Goal: Contribute content

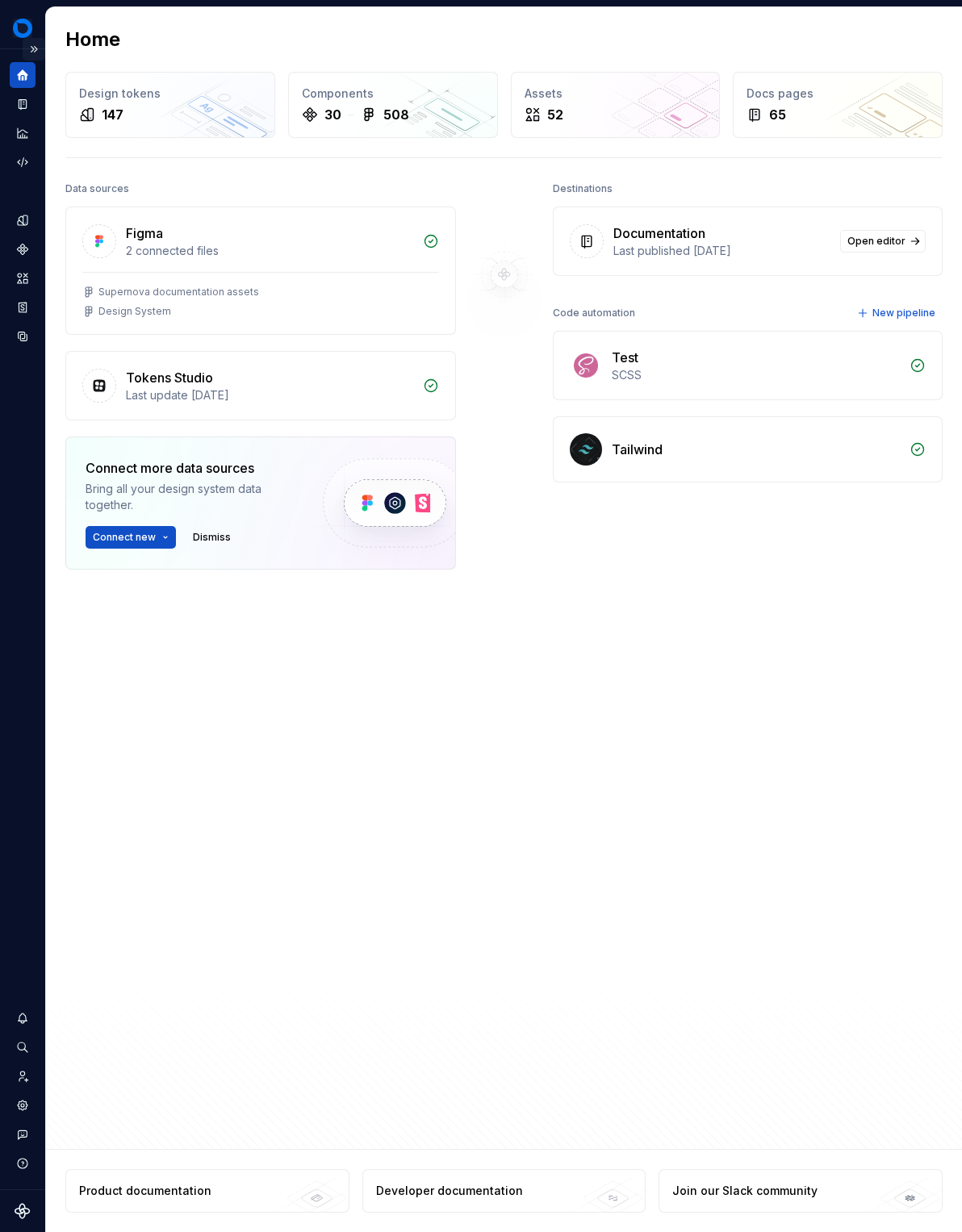
click at [40, 54] on button "Expand sidebar" at bounding box center [34, 50] width 23 height 23
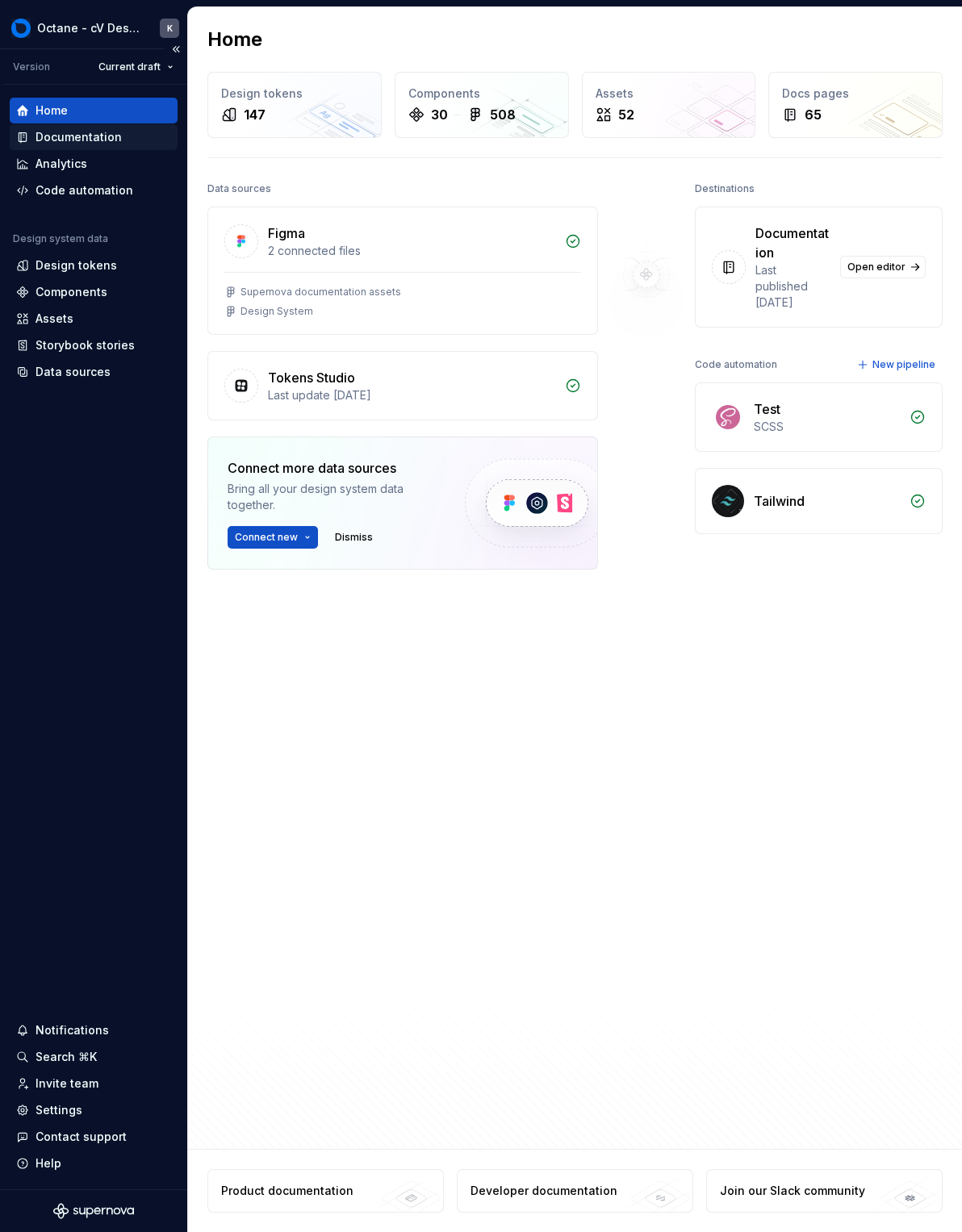
click at [82, 136] on div "Documentation" at bounding box center [78, 136] width 86 height 16
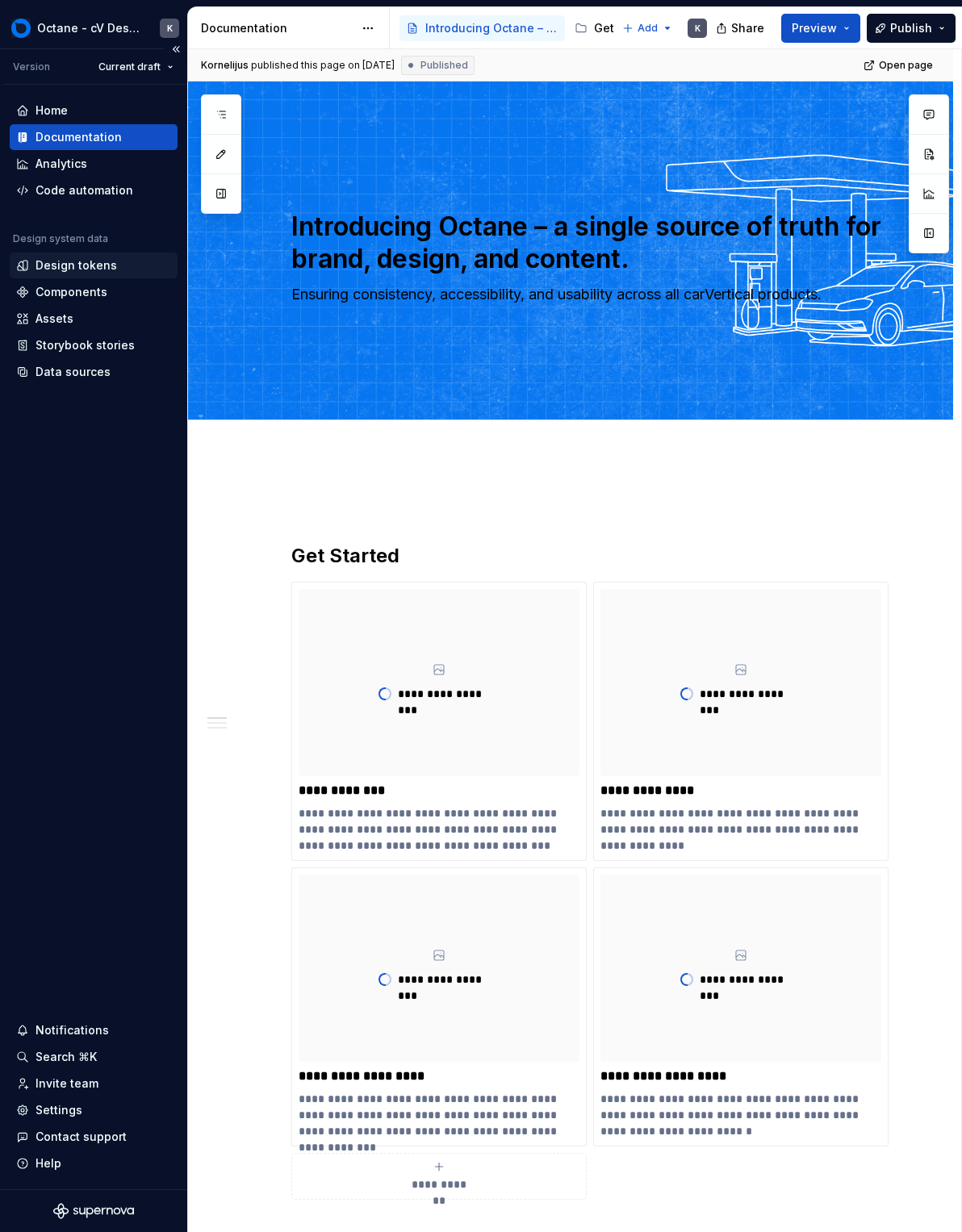
click at [111, 271] on div "Design tokens" at bounding box center [75, 265] width 81 height 16
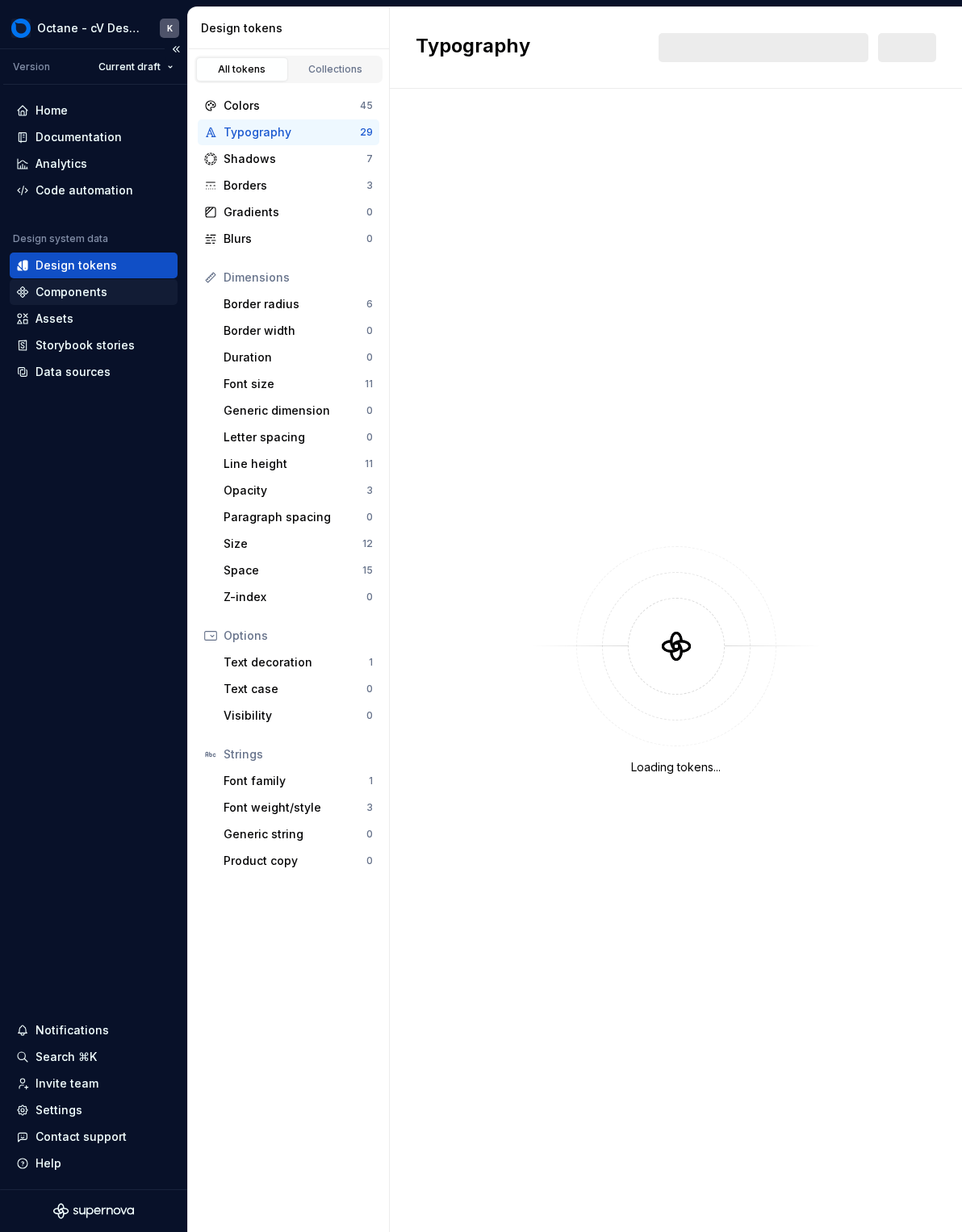
click at [111, 295] on div "Components" at bounding box center [94, 292] width 155 height 16
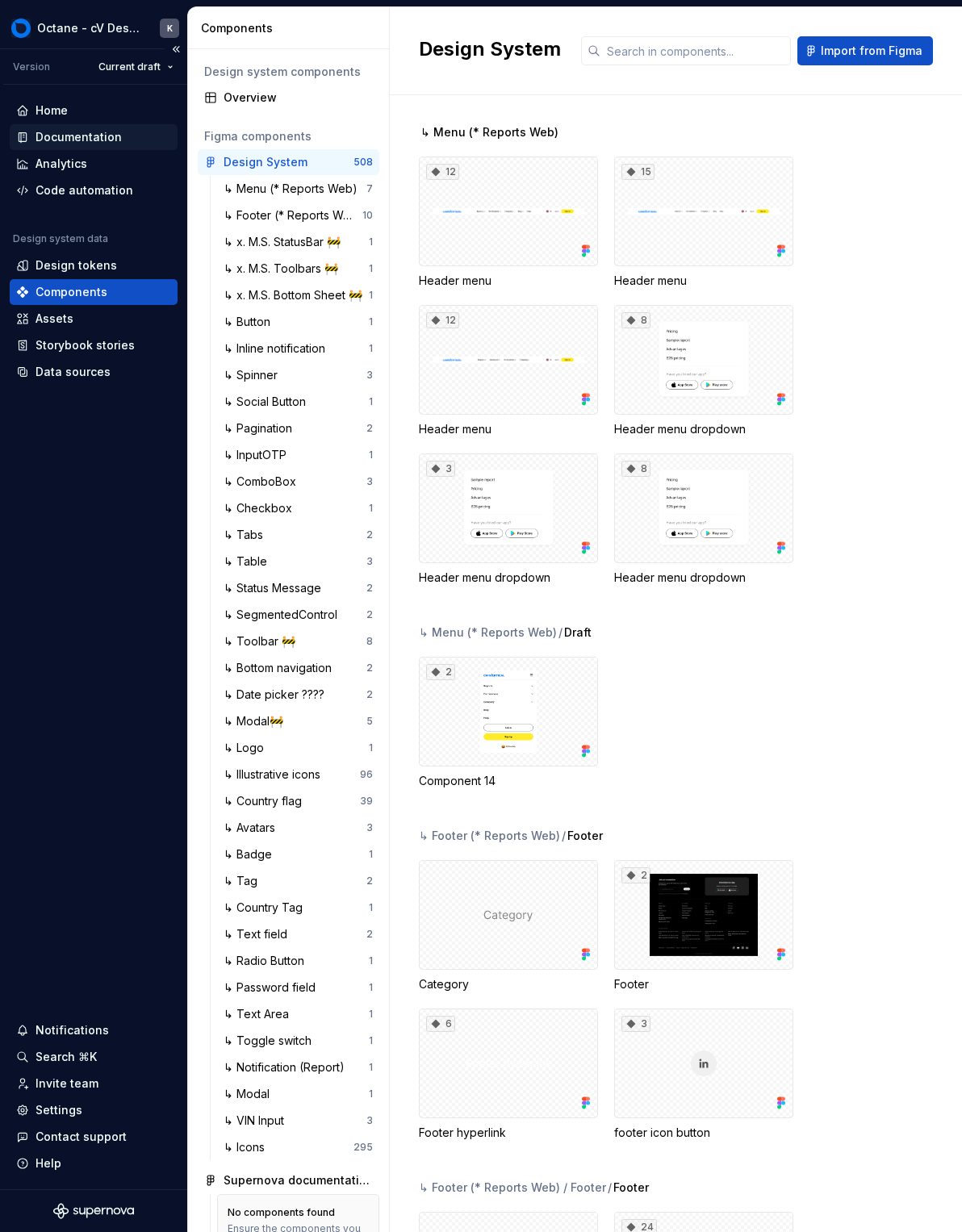
click at [107, 142] on div "Documentation" at bounding box center [78, 136] width 86 height 16
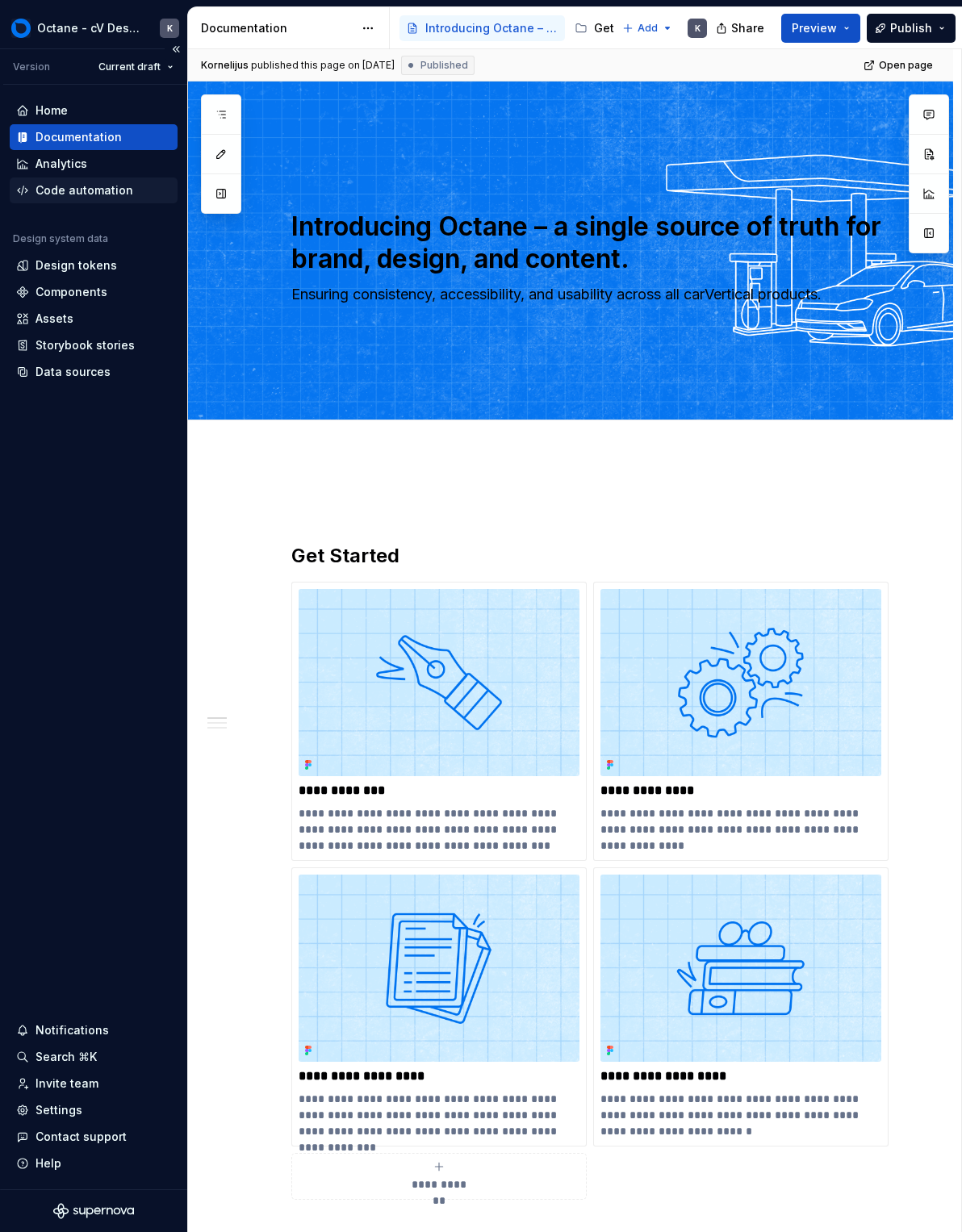
click at [100, 184] on div "Code automation" at bounding box center [84, 190] width 97 height 16
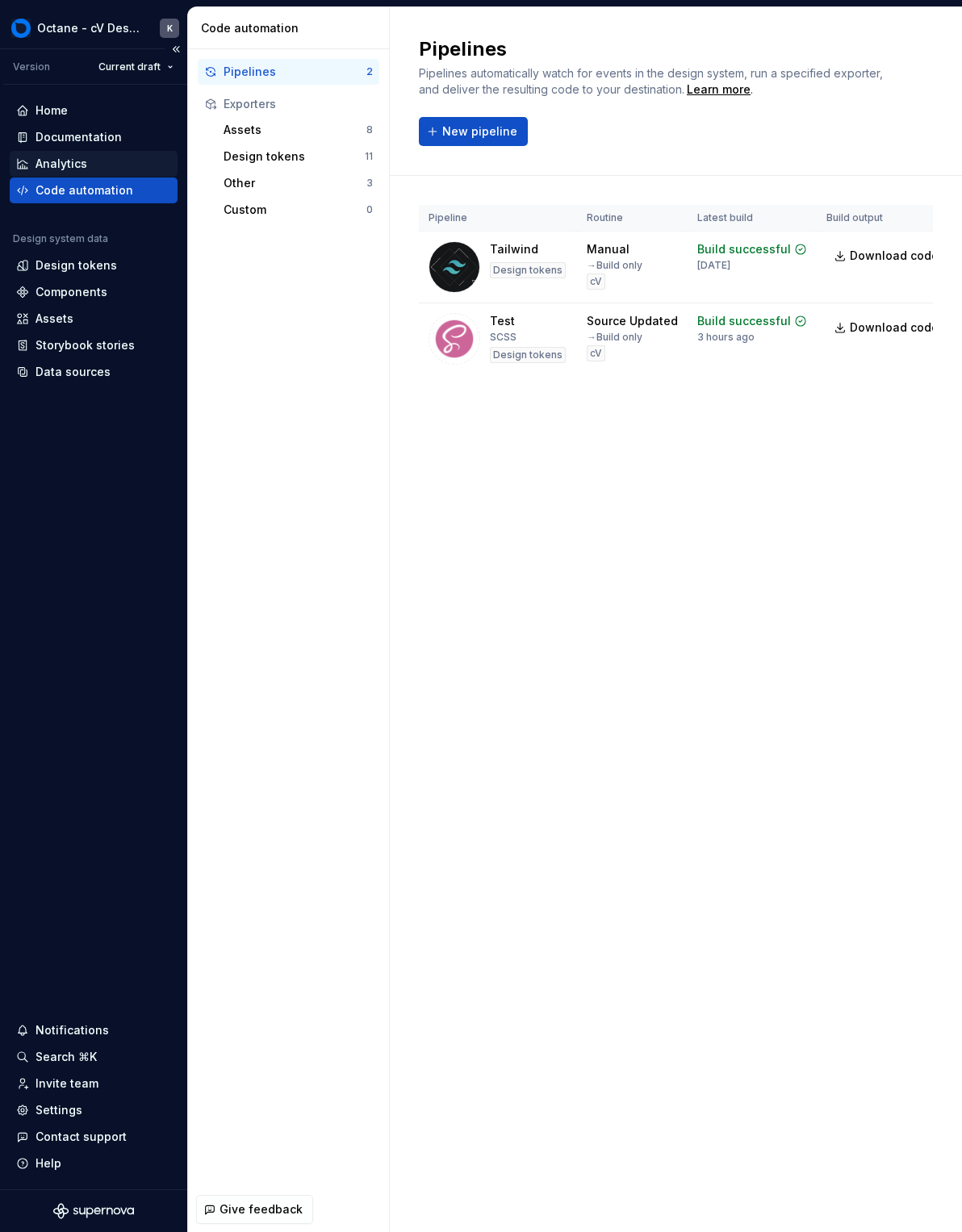
click at [96, 162] on div "Analytics" at bounding box center [94, 163] width 155 height 16
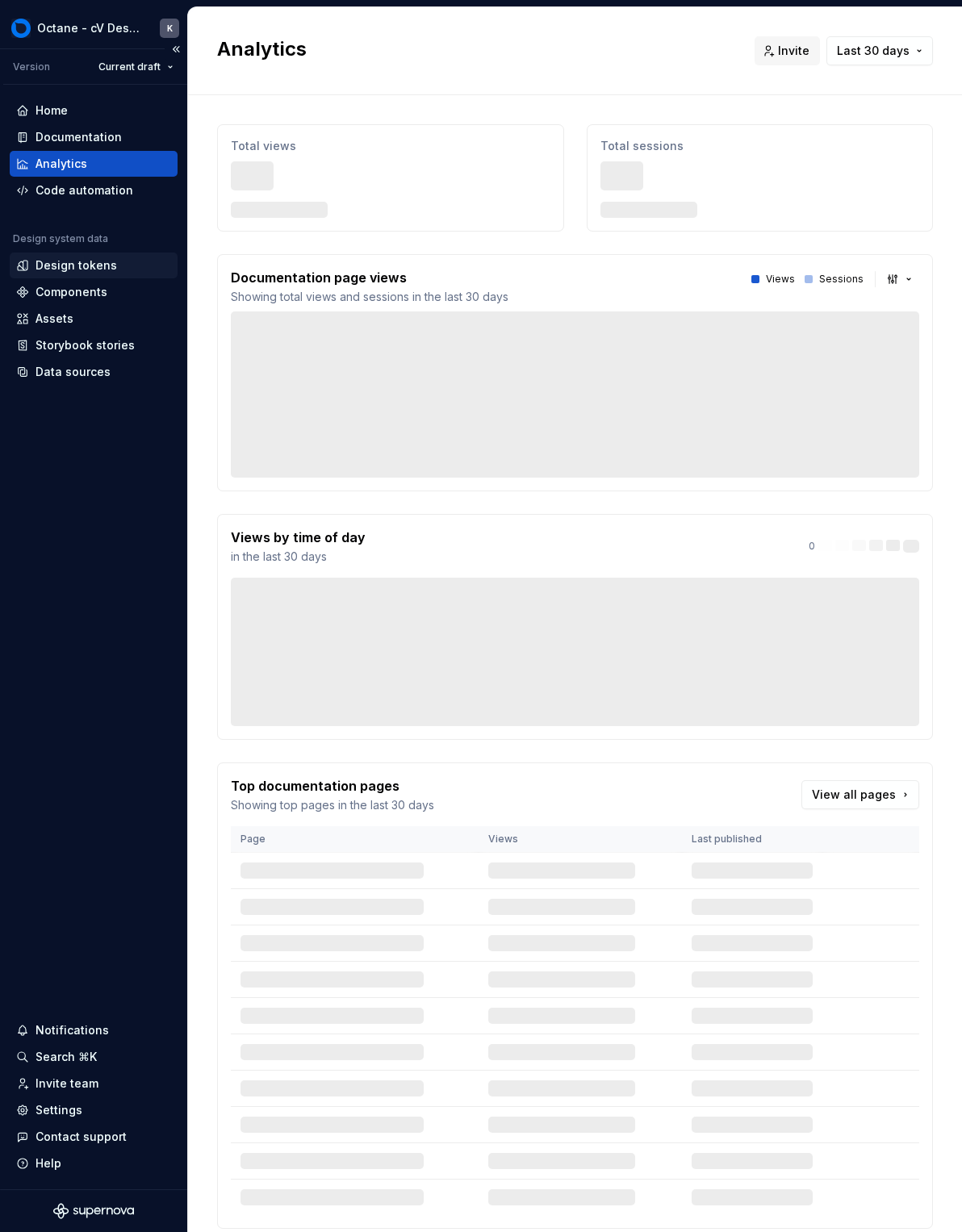
click at [124, 271] on div "Design tokens" at bounding box center [94, 265] width 155 height 16
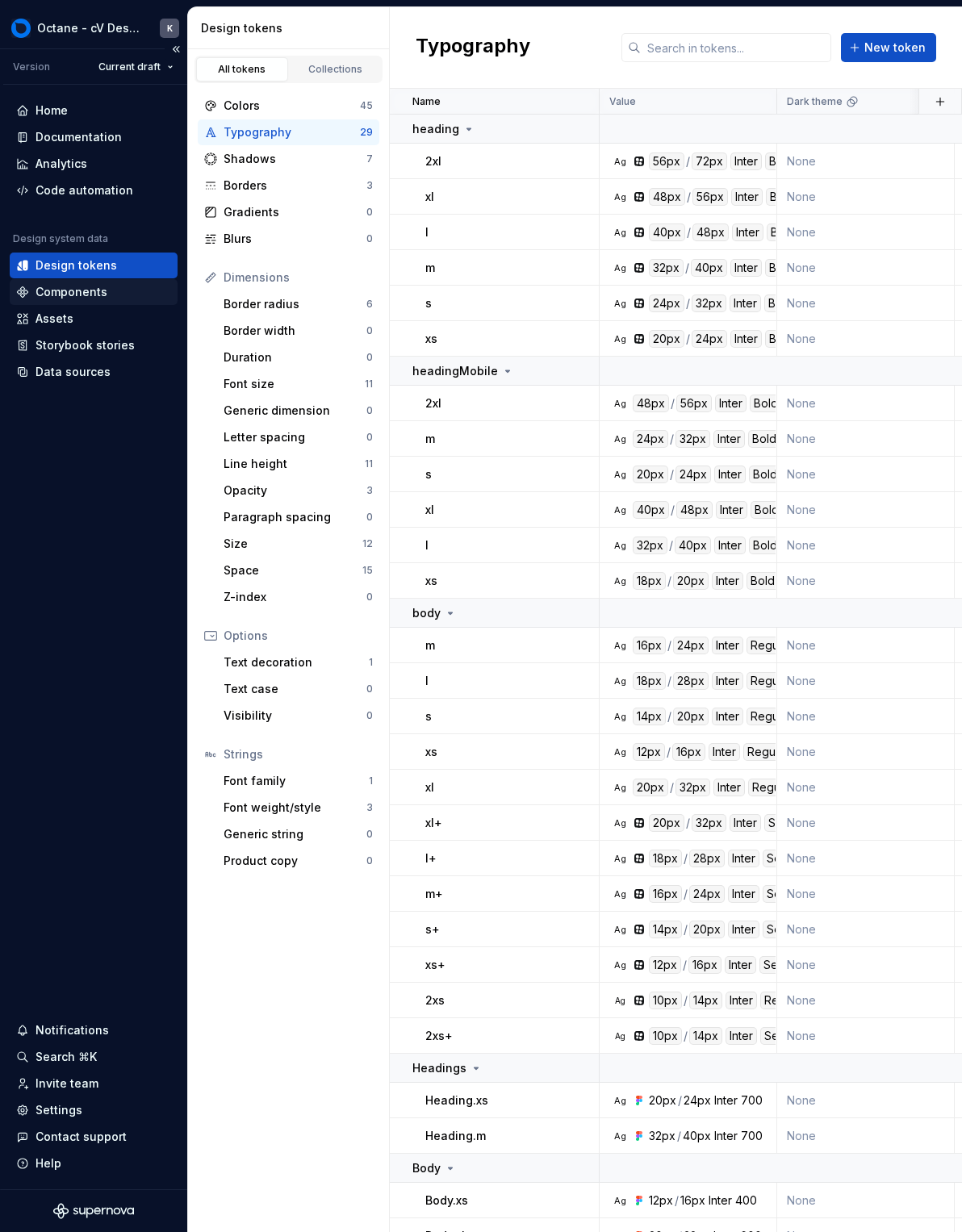
click at [126, 296] on div "Components" at bounding box center [94, 292] width 155 height 16
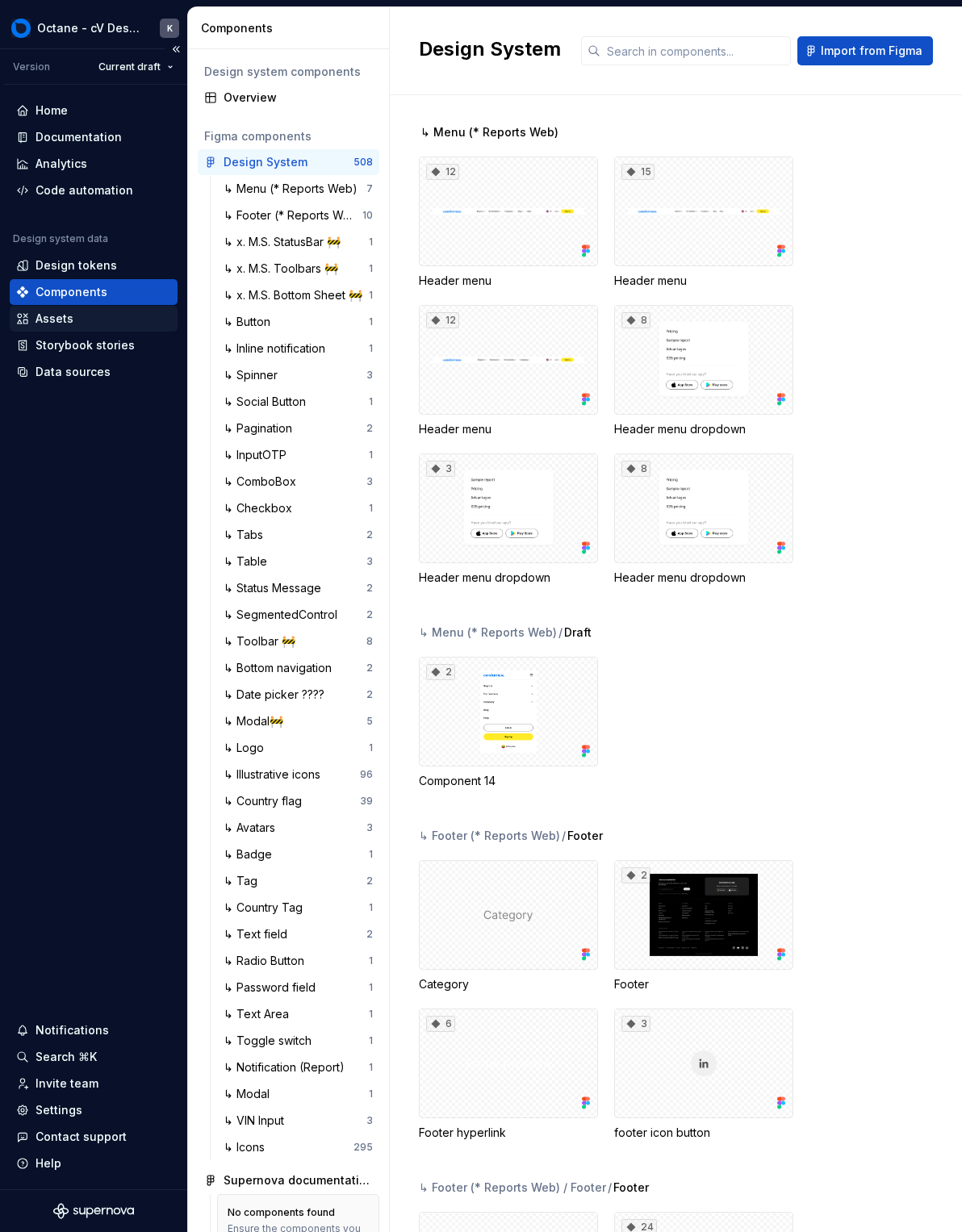
click at [120, 317] on div "Assets" at bounding box center [94, 319] width 155 height 16
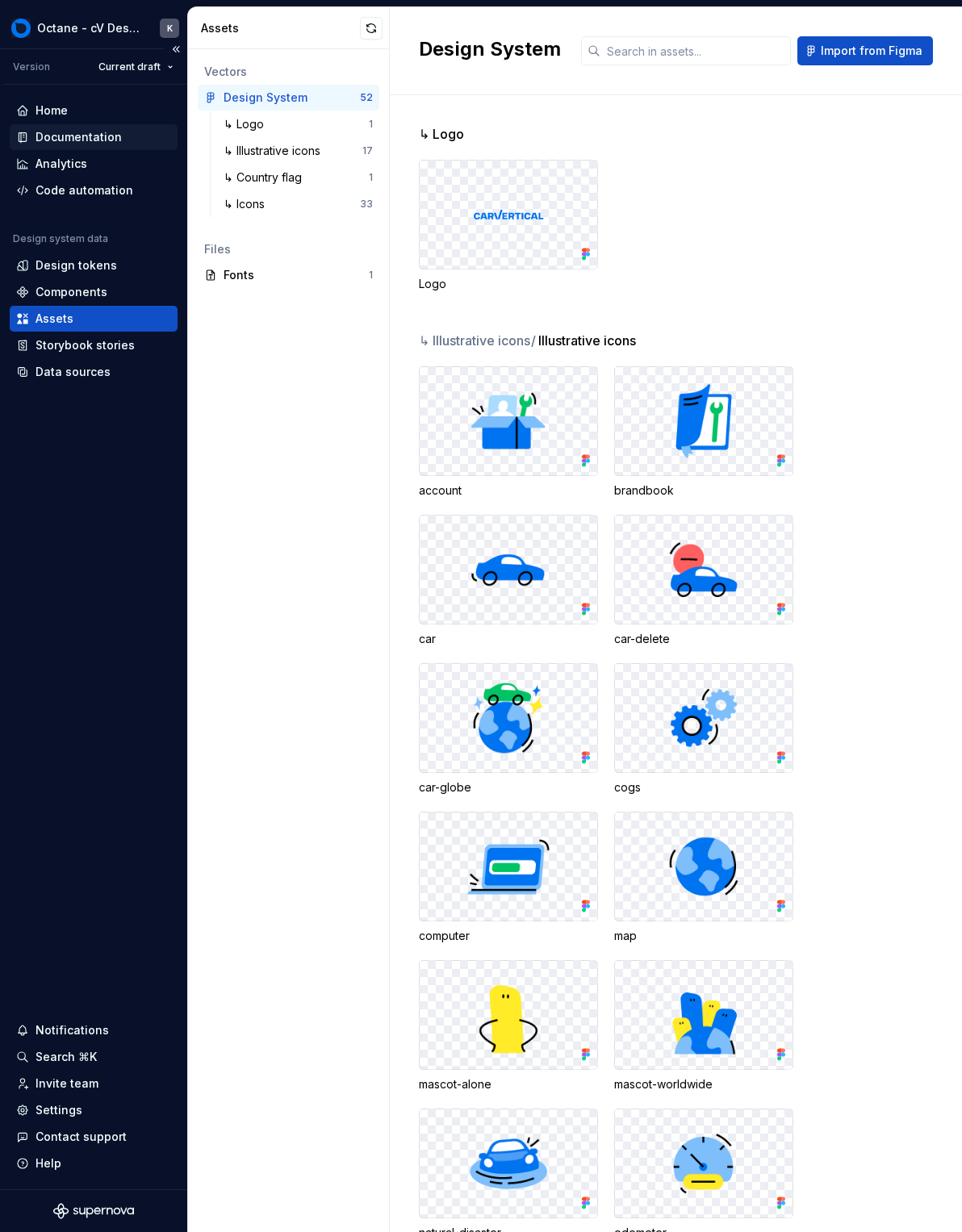
click at [72, 138] on div "Documentation" at bounding box center [78, 136] width 86 height 16
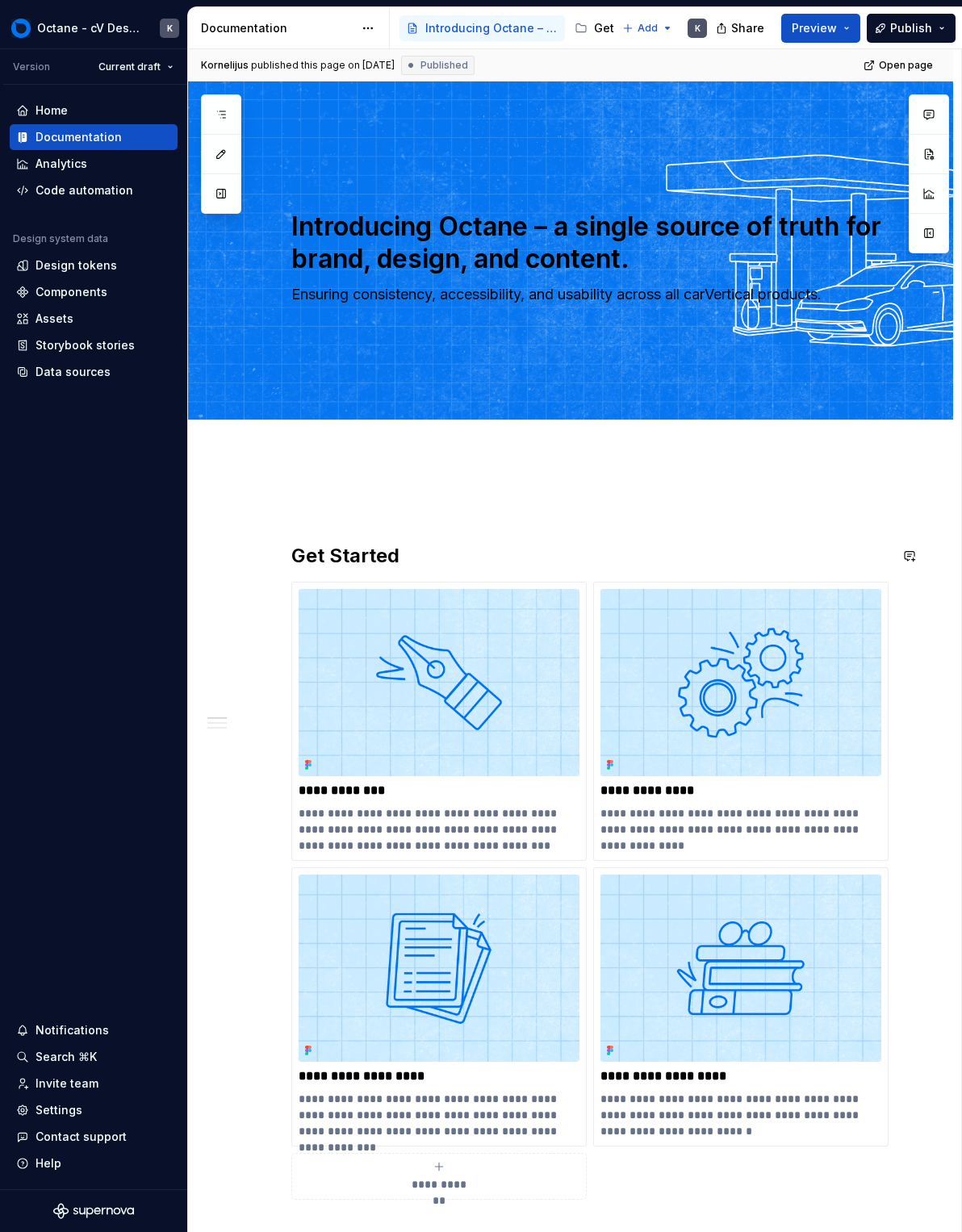
scroll to position [311, 0]
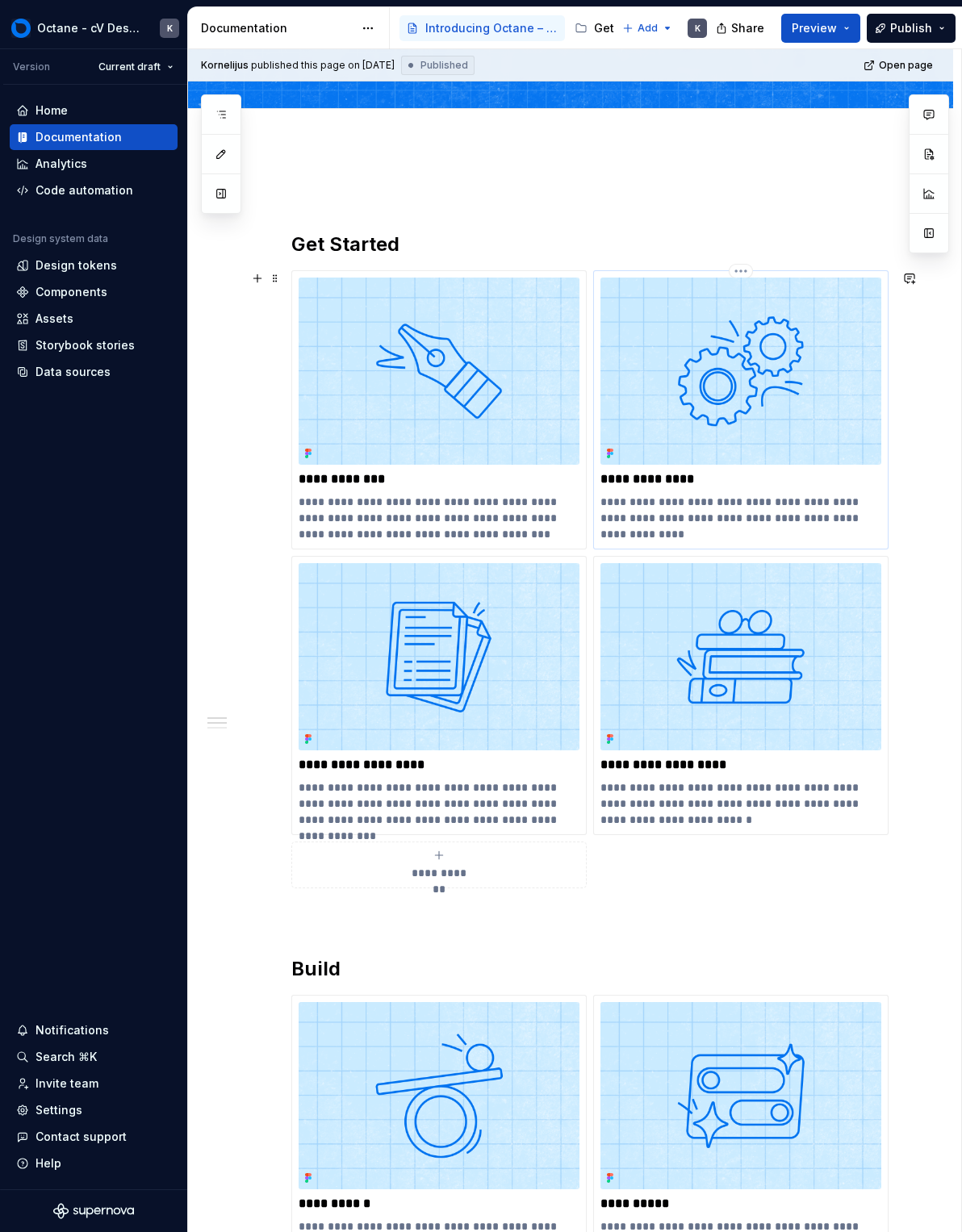
click at [715, 356] on img at bounding box center [741, 371] width 281 height 187
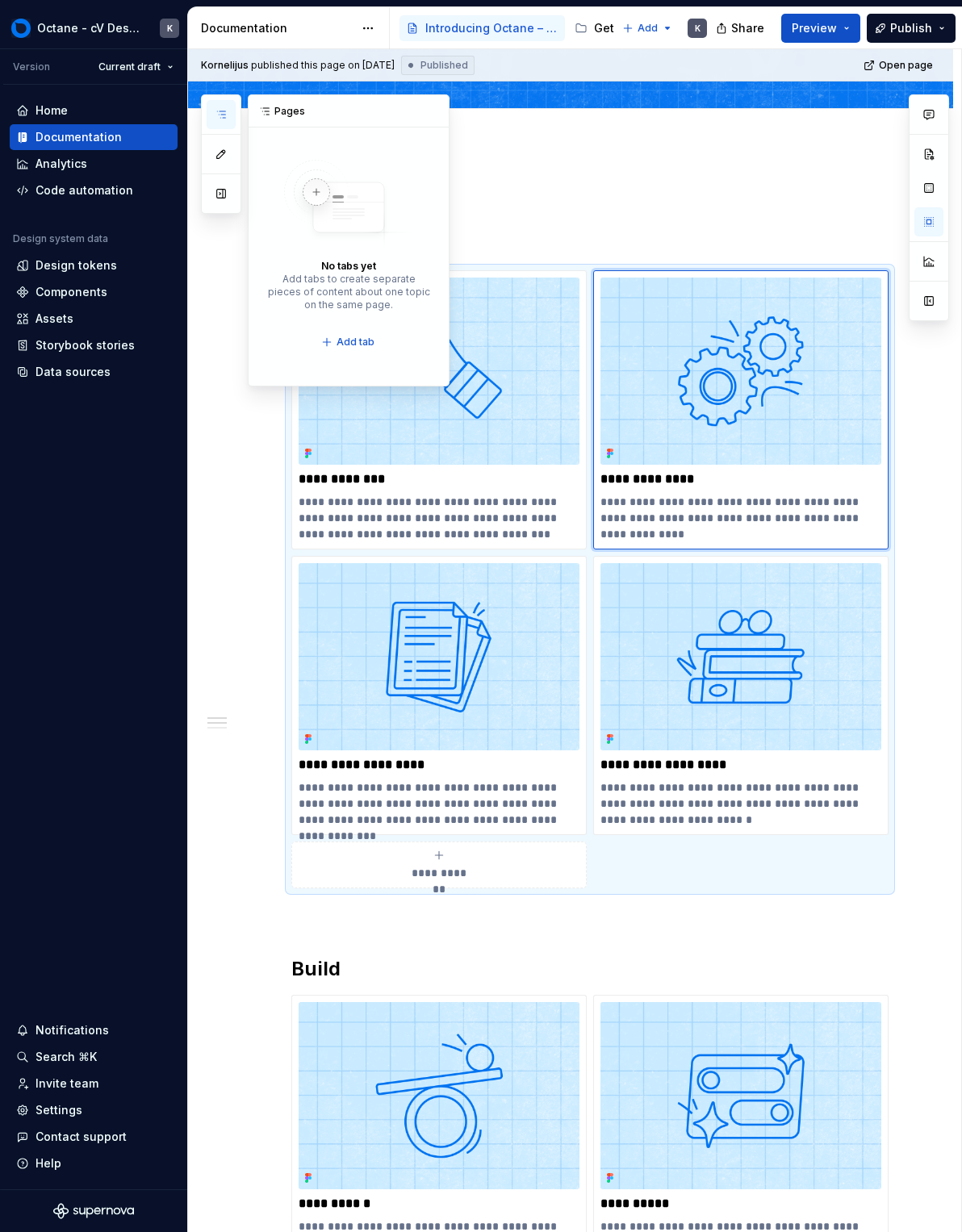
click at [217, 111] on icon "button" at bounding box center [221, 115] width 13 height 13
click at [929, 18] on button "Publish" at bounding box center [910, 28] width 89 height 29
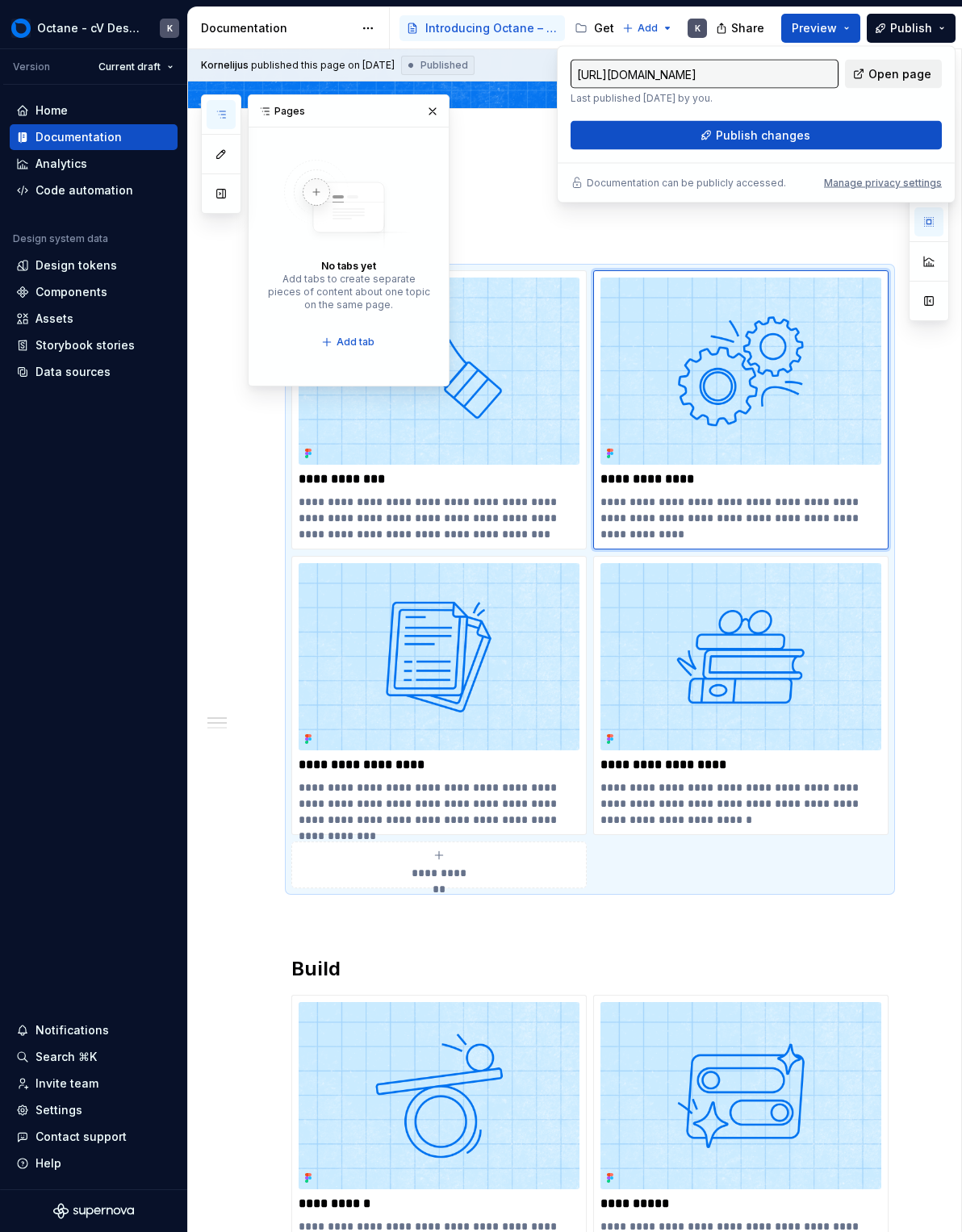
click at [896, 82] on link "Open page" at bounding box center [892, 74] width 96 height 29
click at [526, 34] on div "Introducing Octane – a single source of truth for brand, design, and content." at bounding box center [492, 28] width 134 height 16
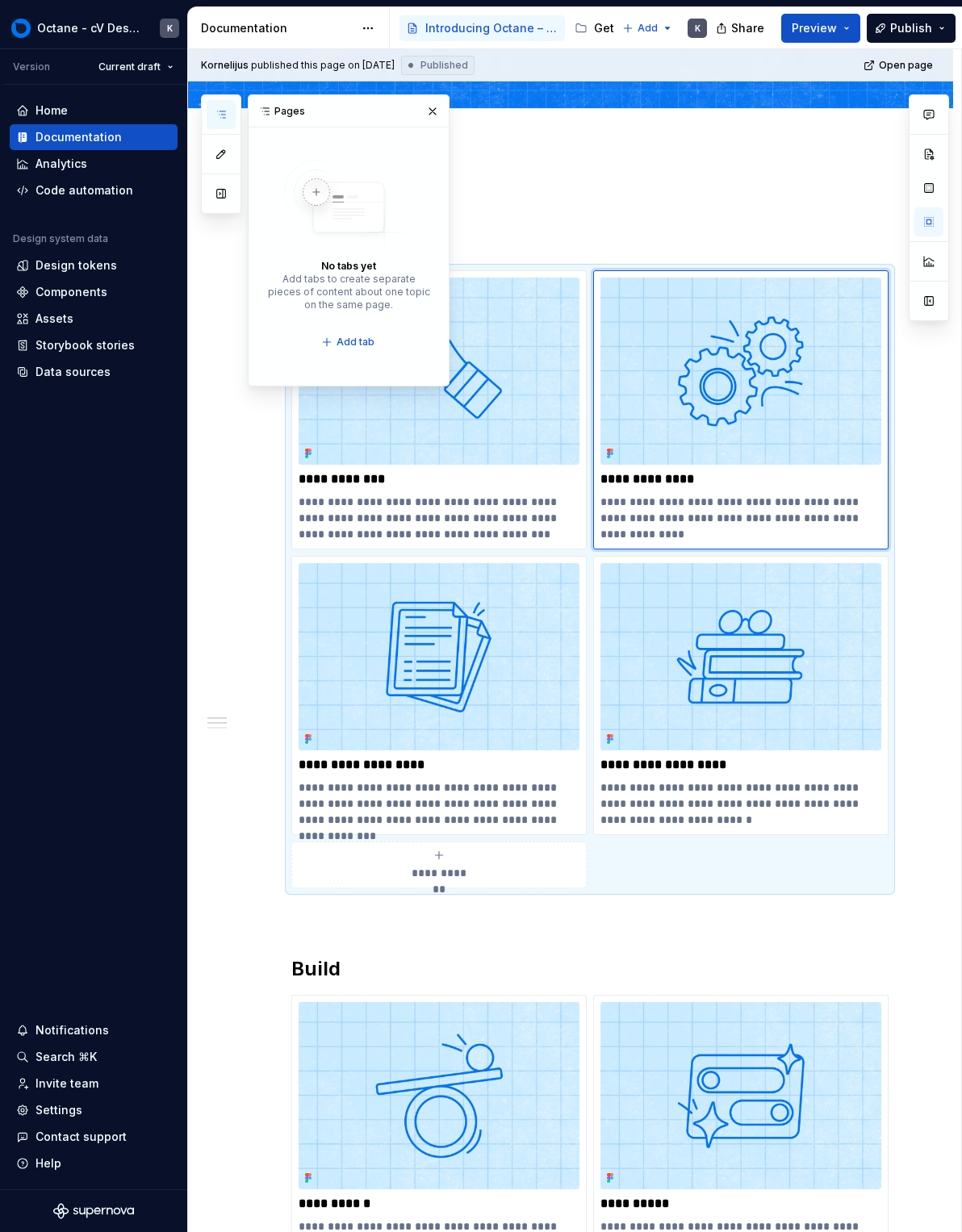
click at [218, 121] on button "button" at bounding box center [220, 115] width 29 height 29
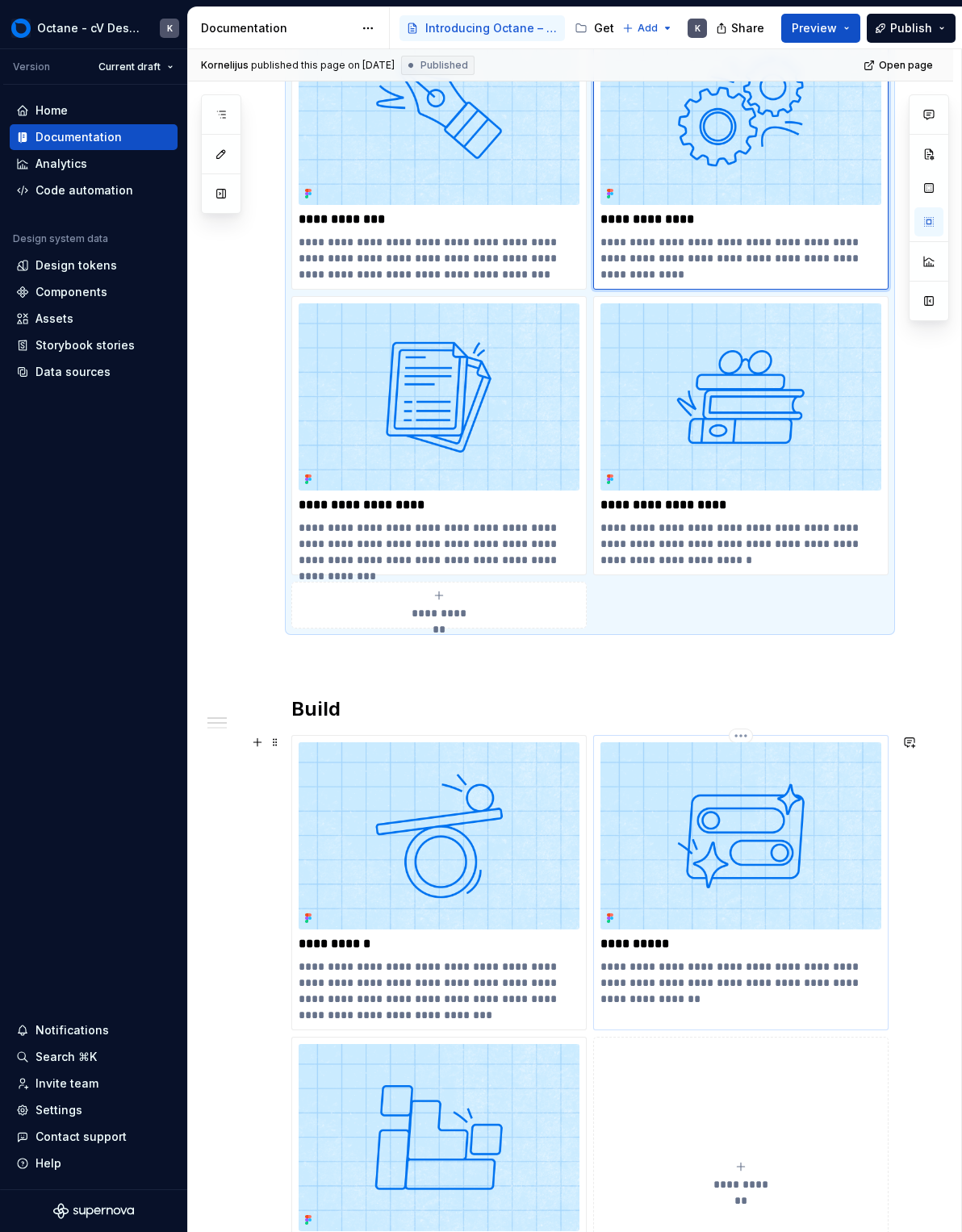
scroll to position [477, 0]
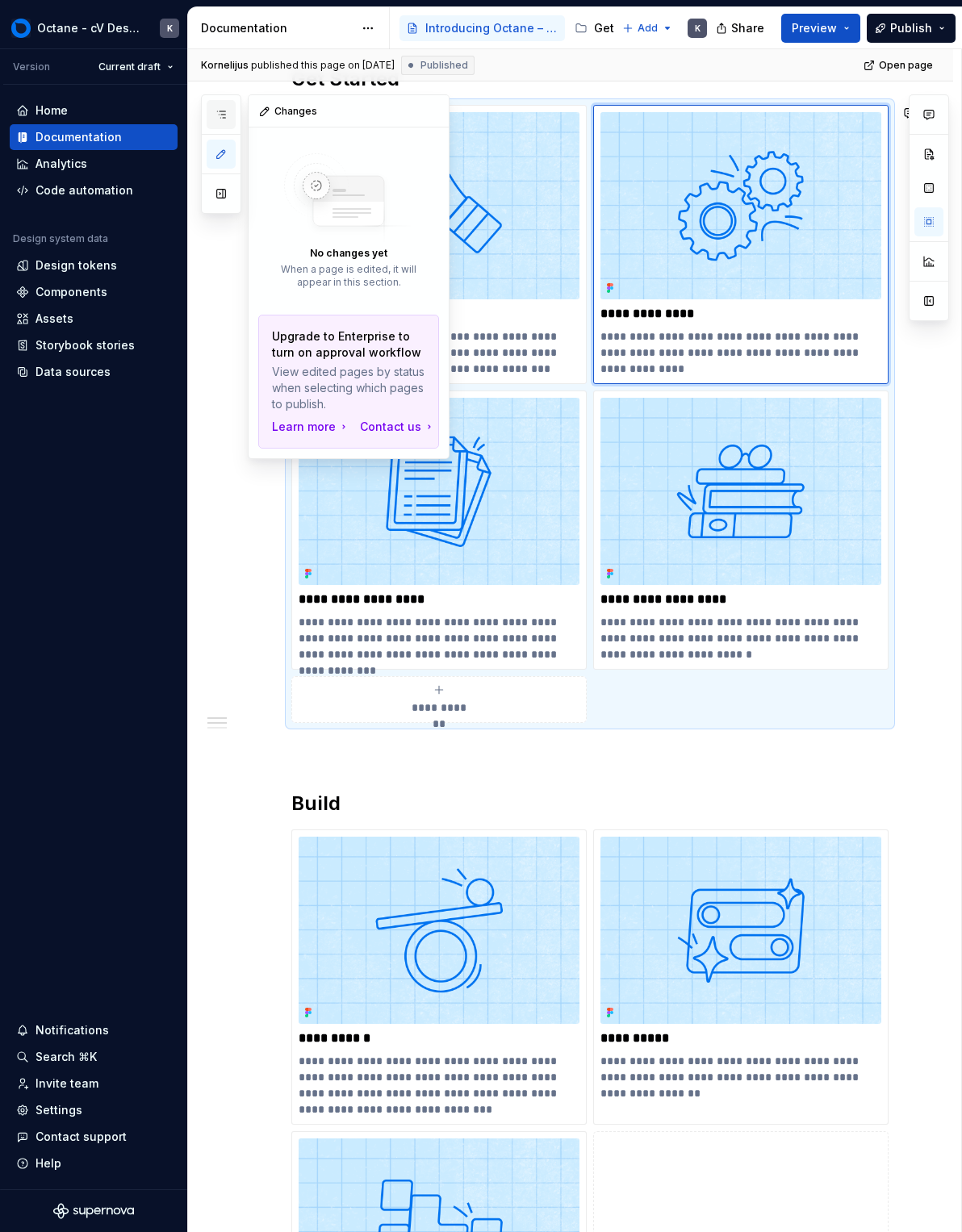
click at [225, 114] on icon "button" at bounding box center [221, 115] width 13 height 13
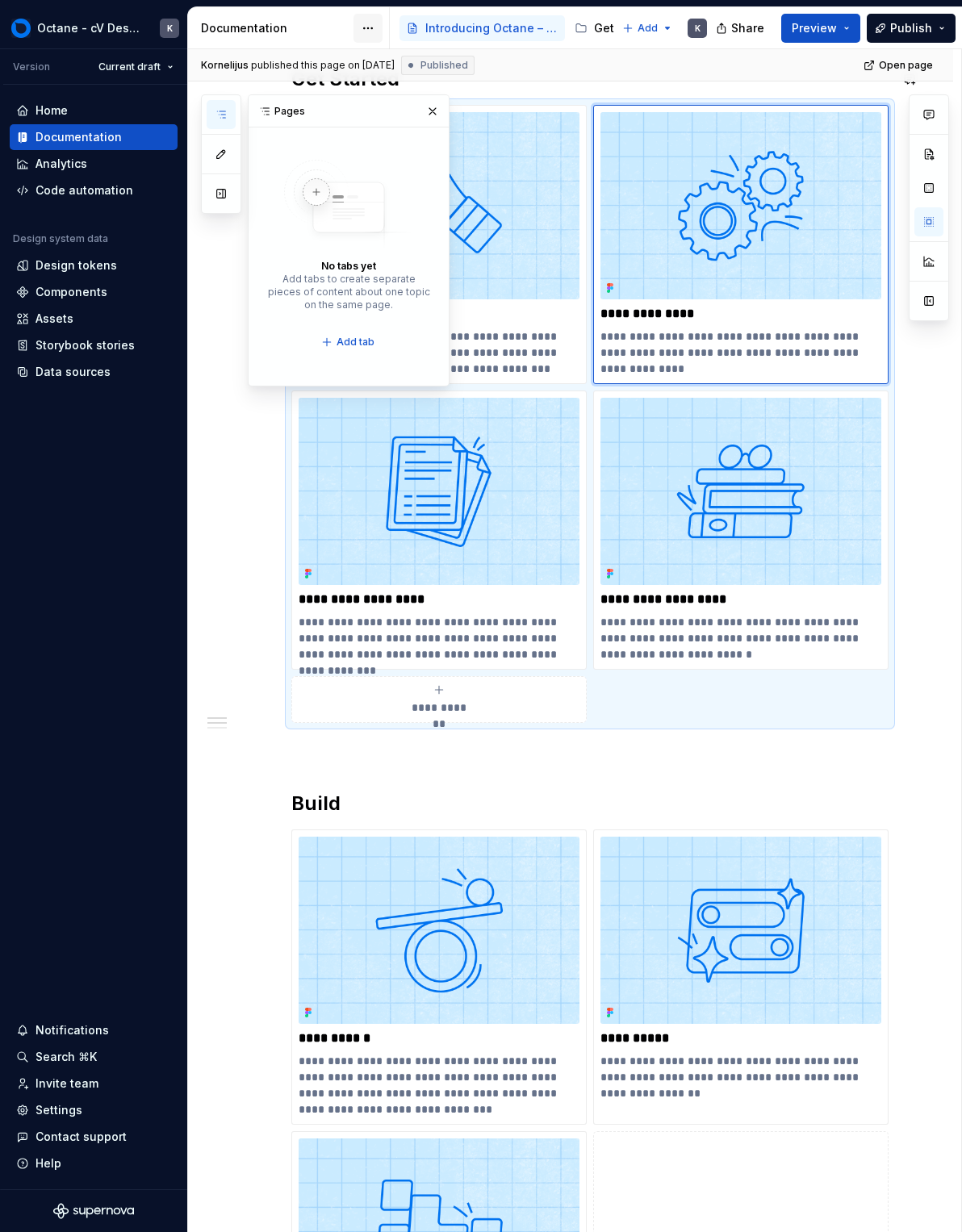
drag, startPoint x: 387, startPoint y: 34, endPoint x: 377, endPoint y: 31, distance: 10.4
click at [384, 33] on div "Documentation" at bounding box center [288, 29] width 201 height 42
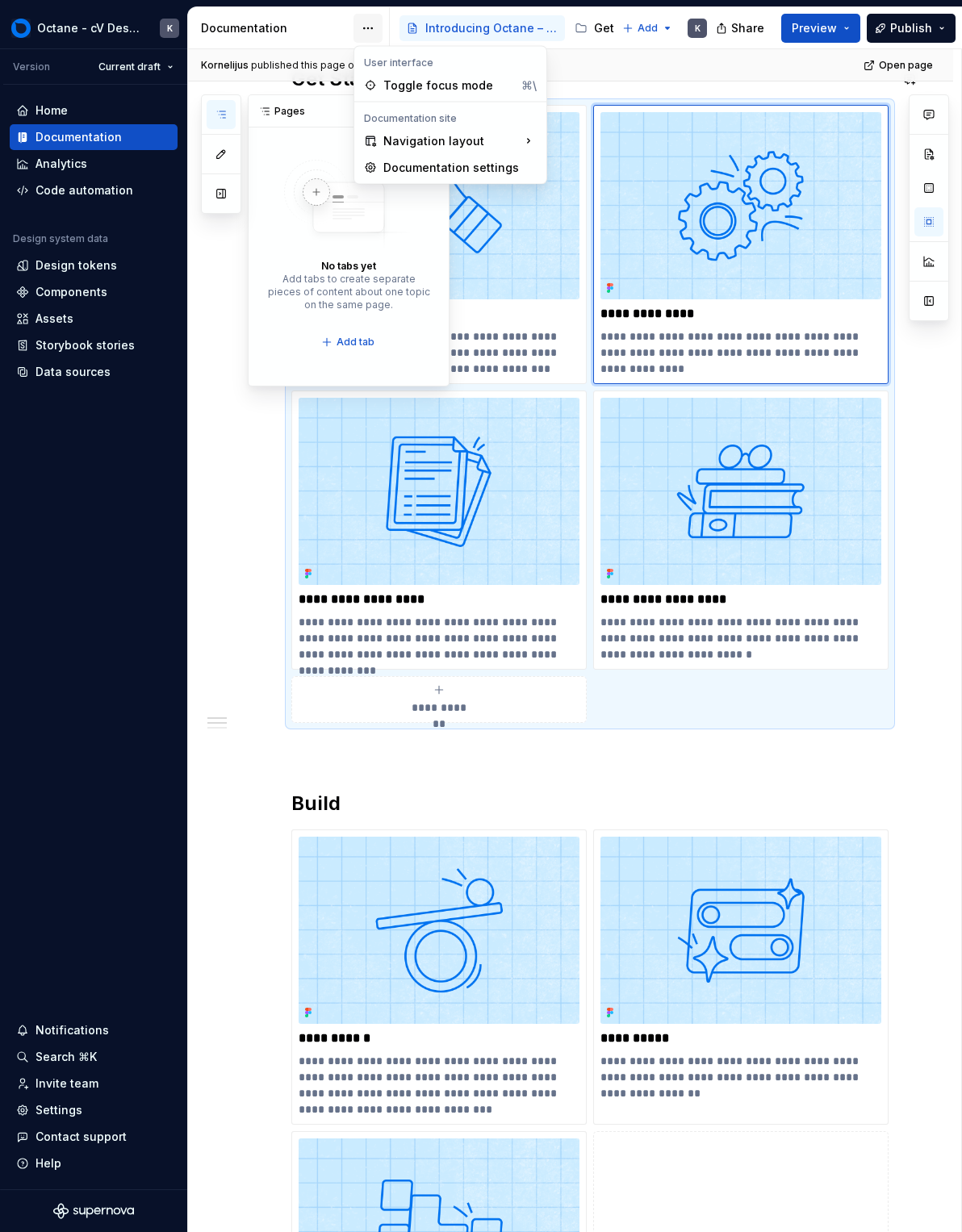
click at [375, 30] on html "Octane - cV Design System K Version Current draft Home Documentation Analytics …" at bounding box center [481, 616] width 962 height 1232
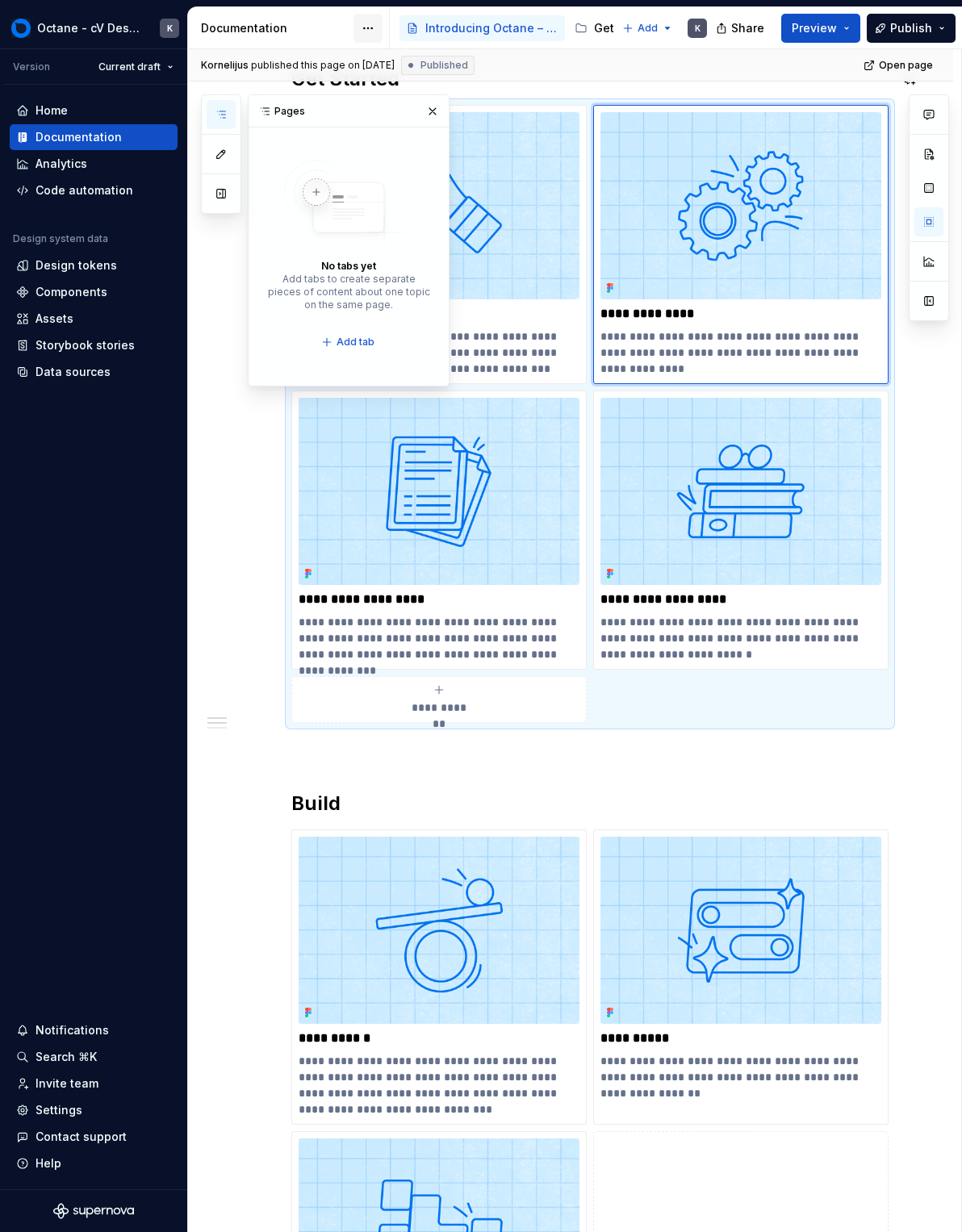
drag, startPoint x: 379, startPoint y: 30, endPoint x: 381, endPoint y: 40, distance: 10.2
click at [379, 29] on html "Octane - cV Design System K Version Current draft Home Documentation Analytics …" at bounding box center [481, 616] width 962 height 1232
click at [394, 35] on div "Accessibility guide for tree Page tree. Navigate the tree with the arrow keys. …" at bounding box center [554, 29] width 330 height 42
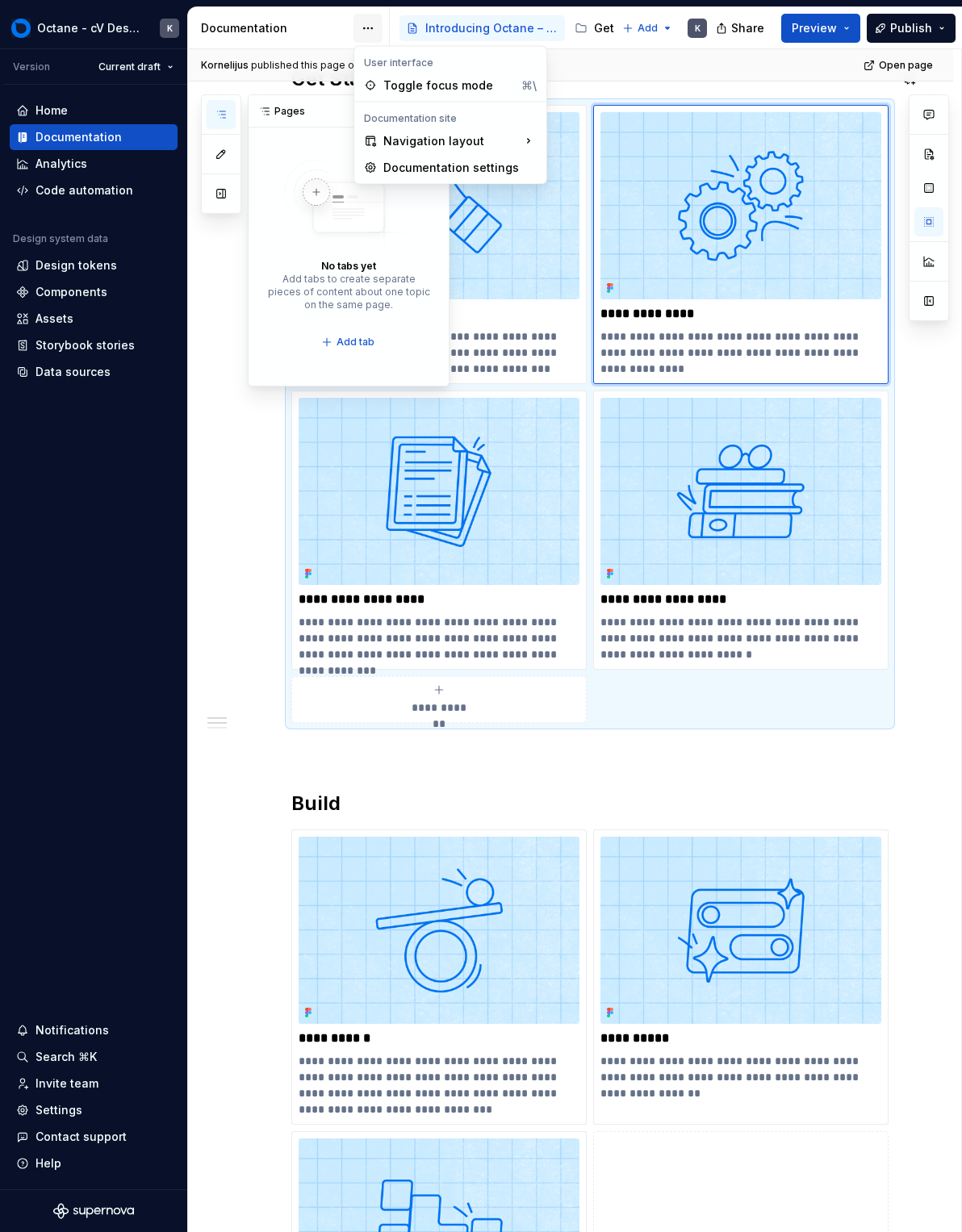
click at [380, 31] on html "Octane - cV Design System K Version Current draft Home Documentation Analytics …" at bounding box center [481, 616] width 962 height 1232
click at [222, 198] on div "Pages No tabs yet Add tabs to create separate pieces of content about one topic…" at bounding box center [325, 240] width 248 height 292
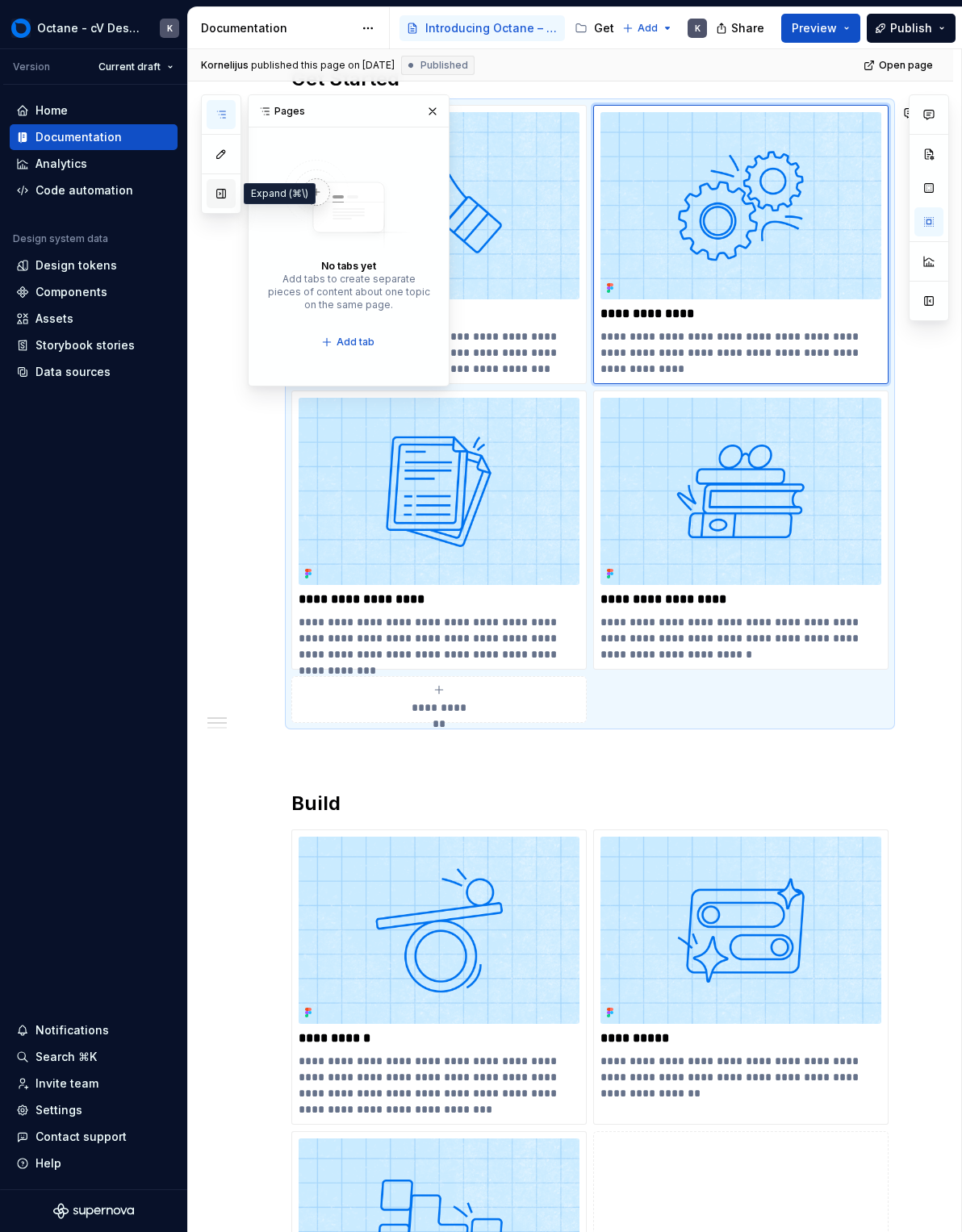
click at [225, 187] on button "button" at bounding box center [220, 194] width 29 height 29
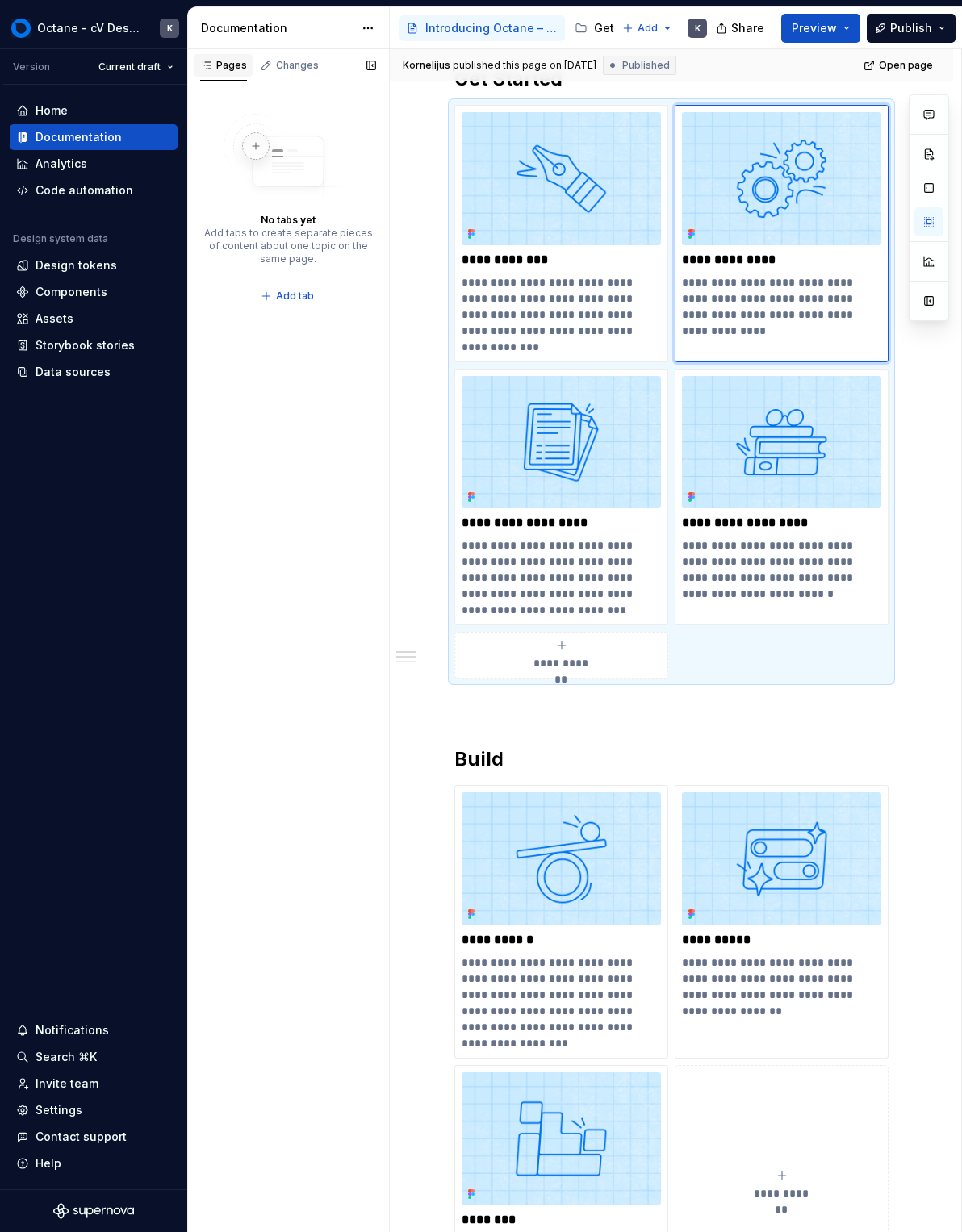
click at [231, 69] on div "Pages" at bounding box center [223, 66] width 47 height 13
click at [303, 70] on div "Changes" at bounding box center [297, 66] width 43 height 13
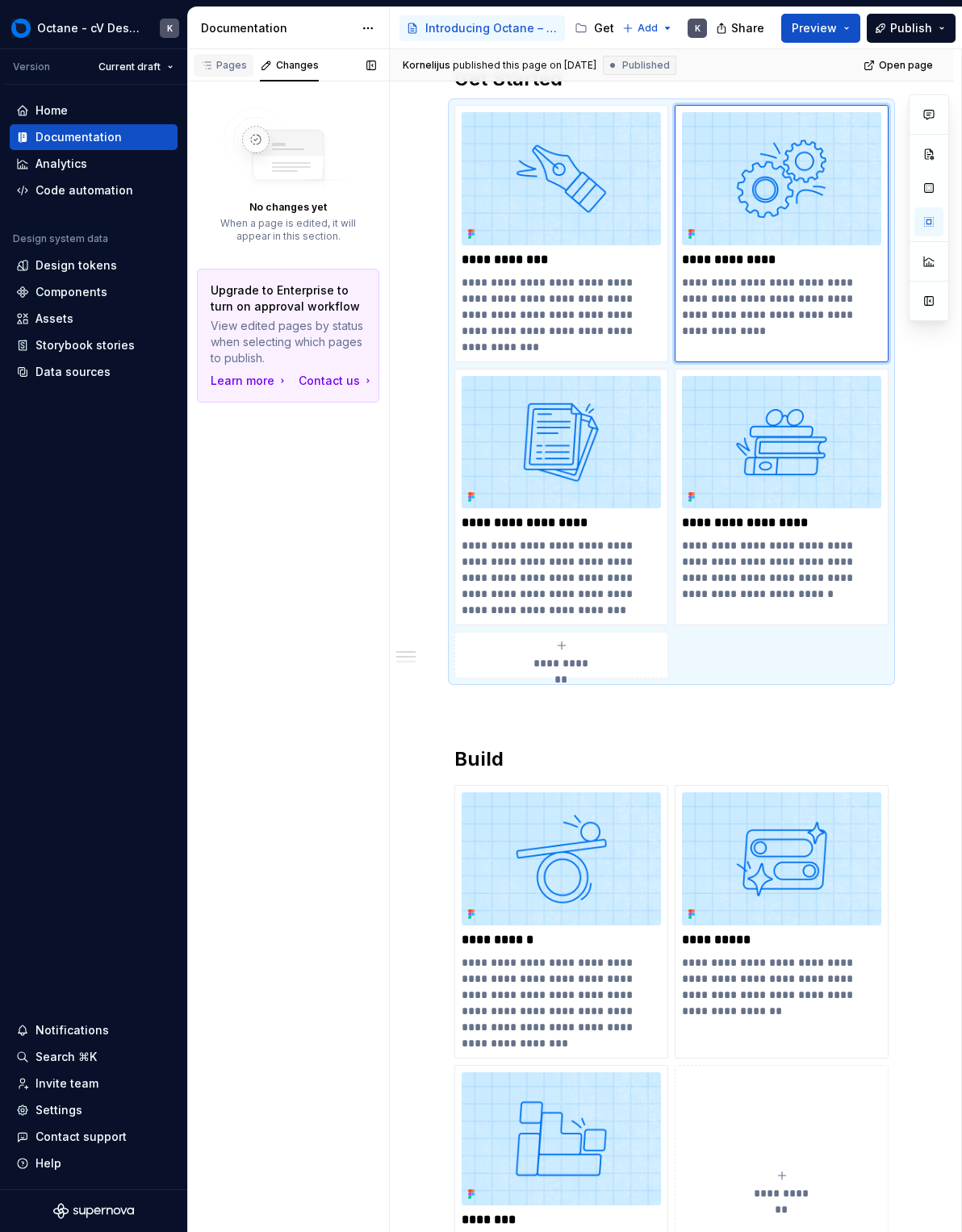
click at [219, 71] on div "Pages" at bounding box center [223, 66] width 47 height 13
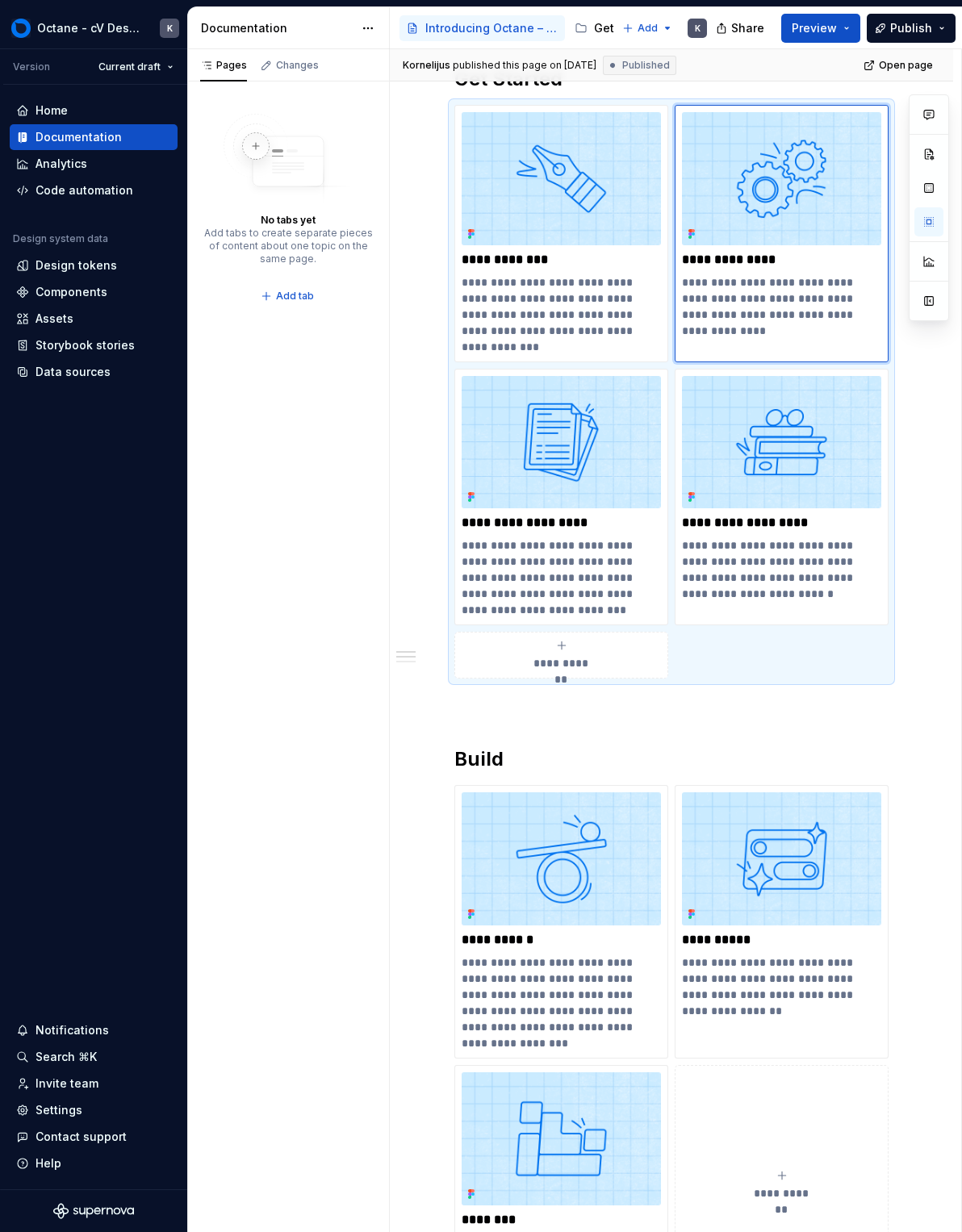
click at [0, 0] on button "Page tree" at bounding box center [0, 0] width 0 height 0
click at [595, 31] on html "Octane - cV Design System K Version Current draft Home Documentation Analytics …" at bounding box center [481, 616] width 962 height 1232
click at [593, 24] on button "Page tree" at bounding box center [584, 28] width 19 height 19
click at [608, 28] on div "Get Started" at bounding box center [626, 28] width 65 height 16
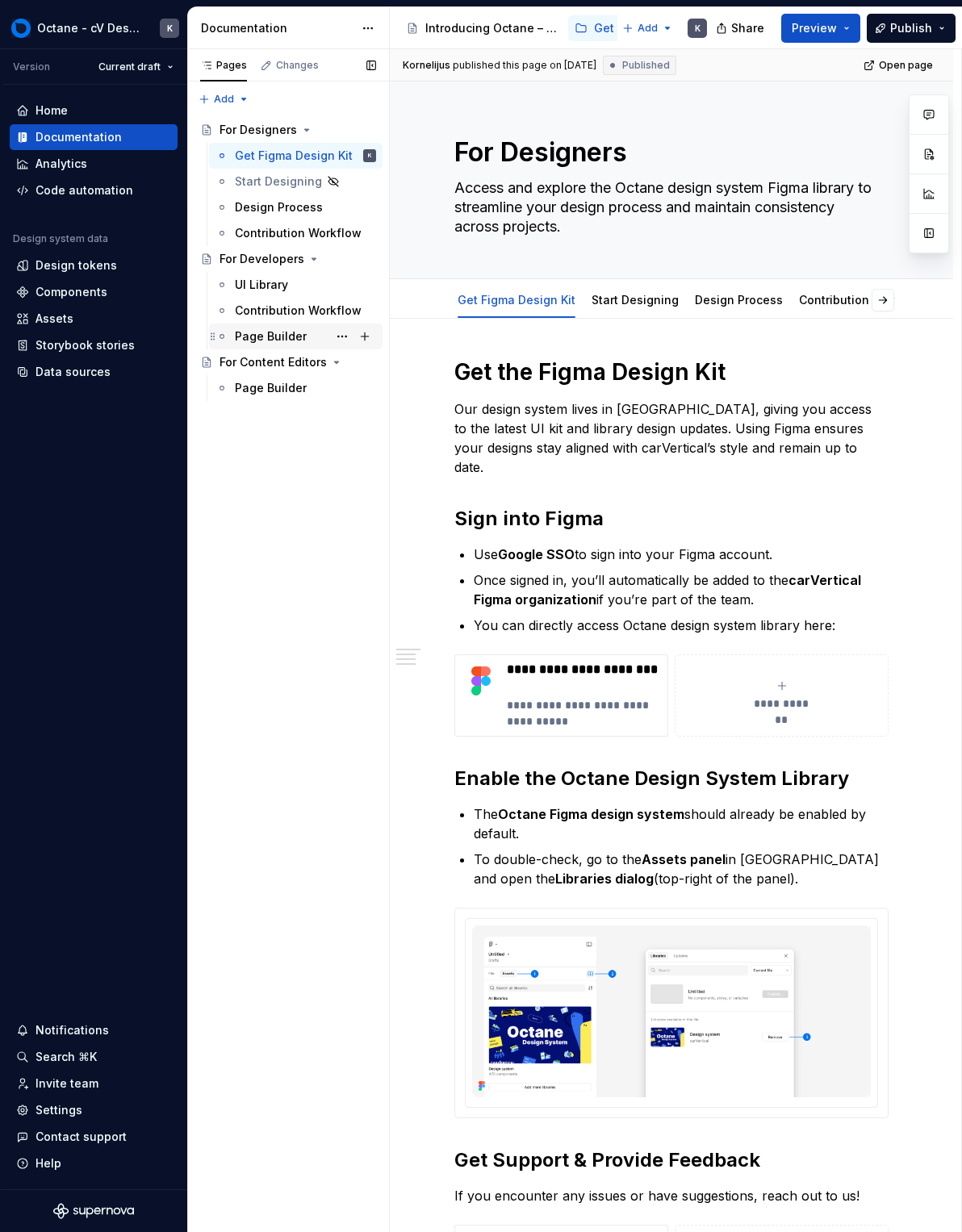
click at [280, 335] on div "Page Builder" at bounding box center [270, 336] width 72 height 16
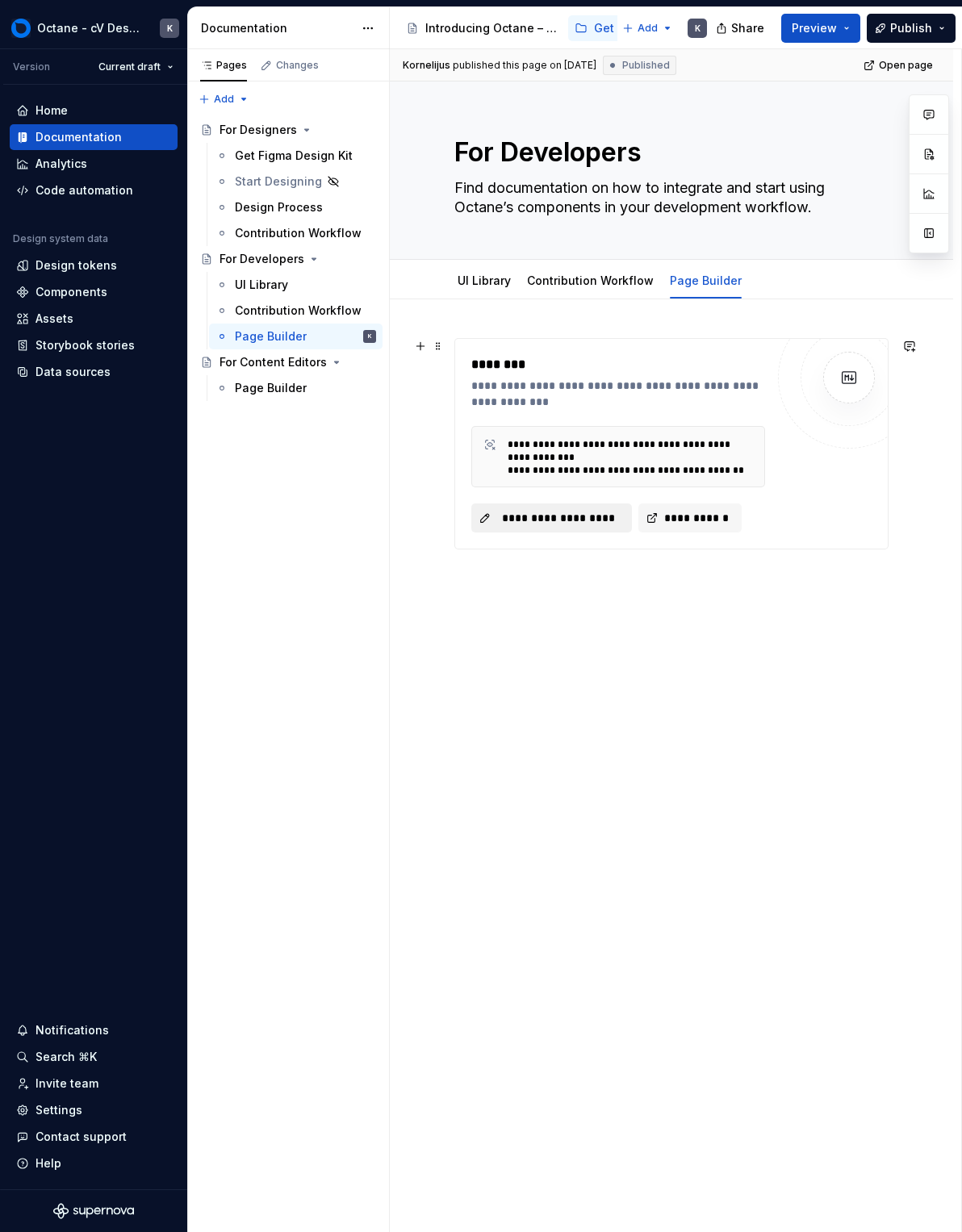
click at [620, 519] on span "**********" at bounding box center [557, 517] width 127 height 16
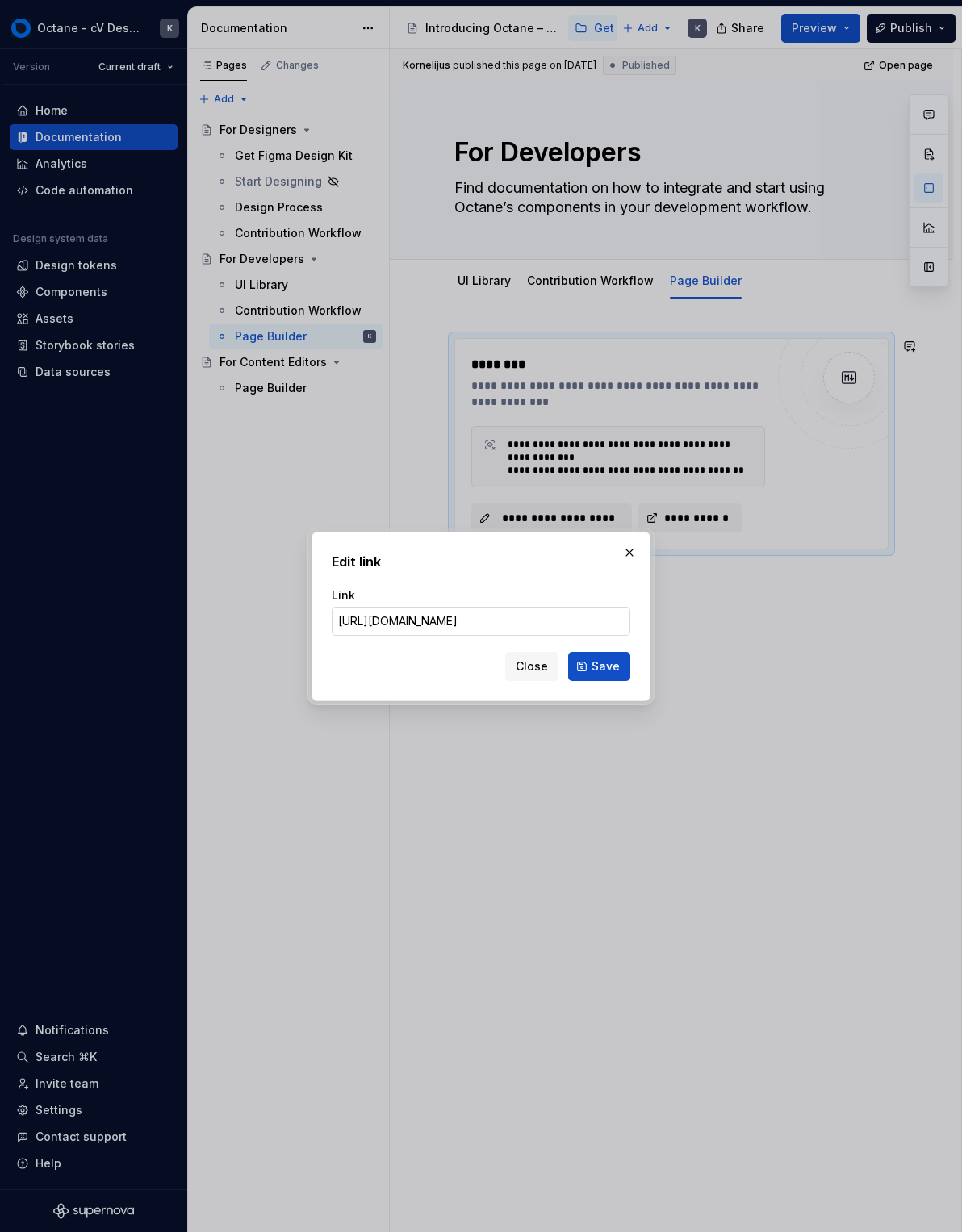
click at [588, 621] on input "[URL][DOMAIN_NAME]" at bounding box center [480, 621] width 299 height 29
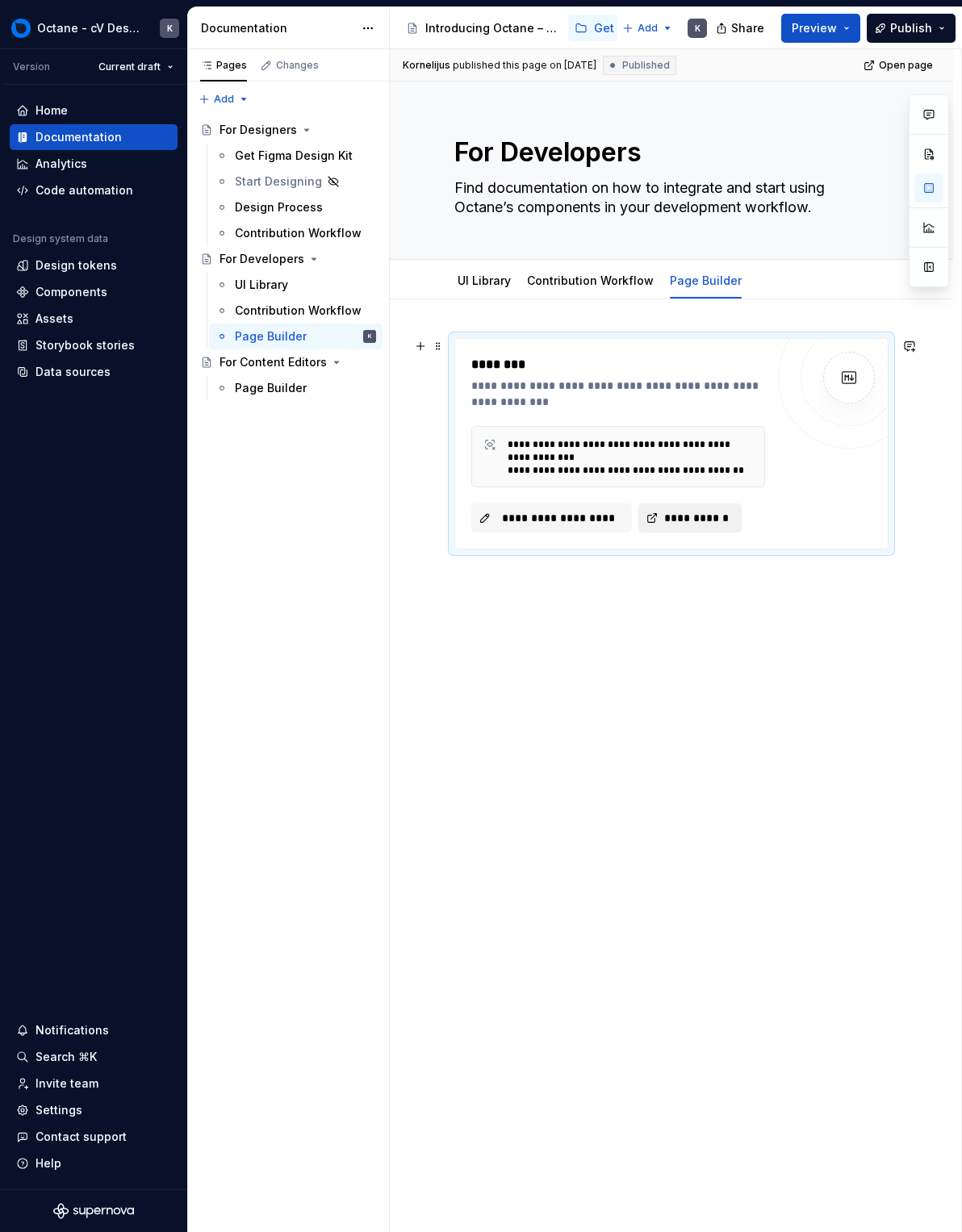
click at [667, 514] on span "**********" at bounding box center [696, 517] width 70 height 16
type textarea "*"
click at [530, 516] on span "**********" at bounding box center [557, 517] width 127 height 16
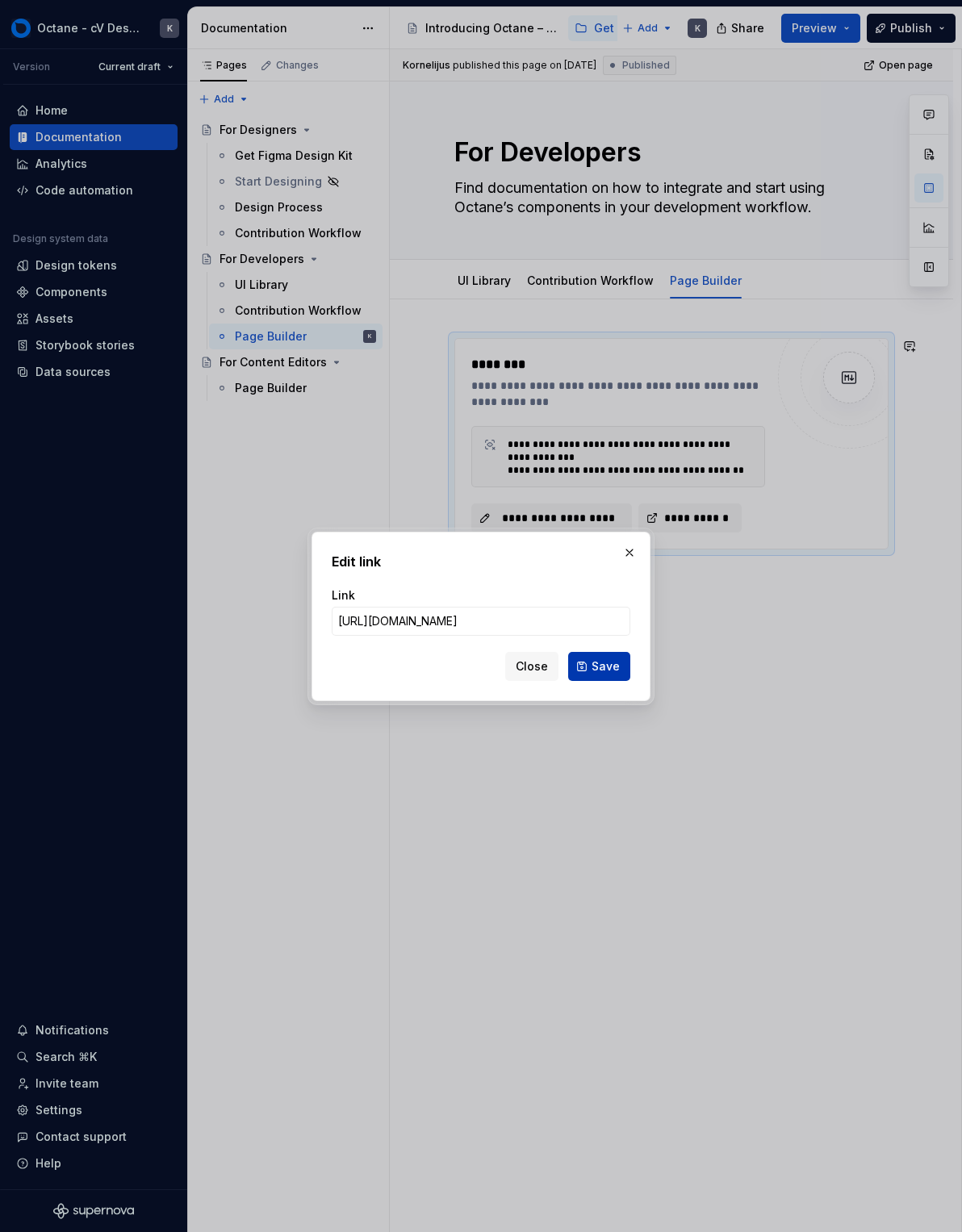
scroll to position [0, 730]
type input "[URL][DOMAIN_NAME]"
click at [614, 670] on span "Save" at bounding box center [606, 666] width 29 height 16
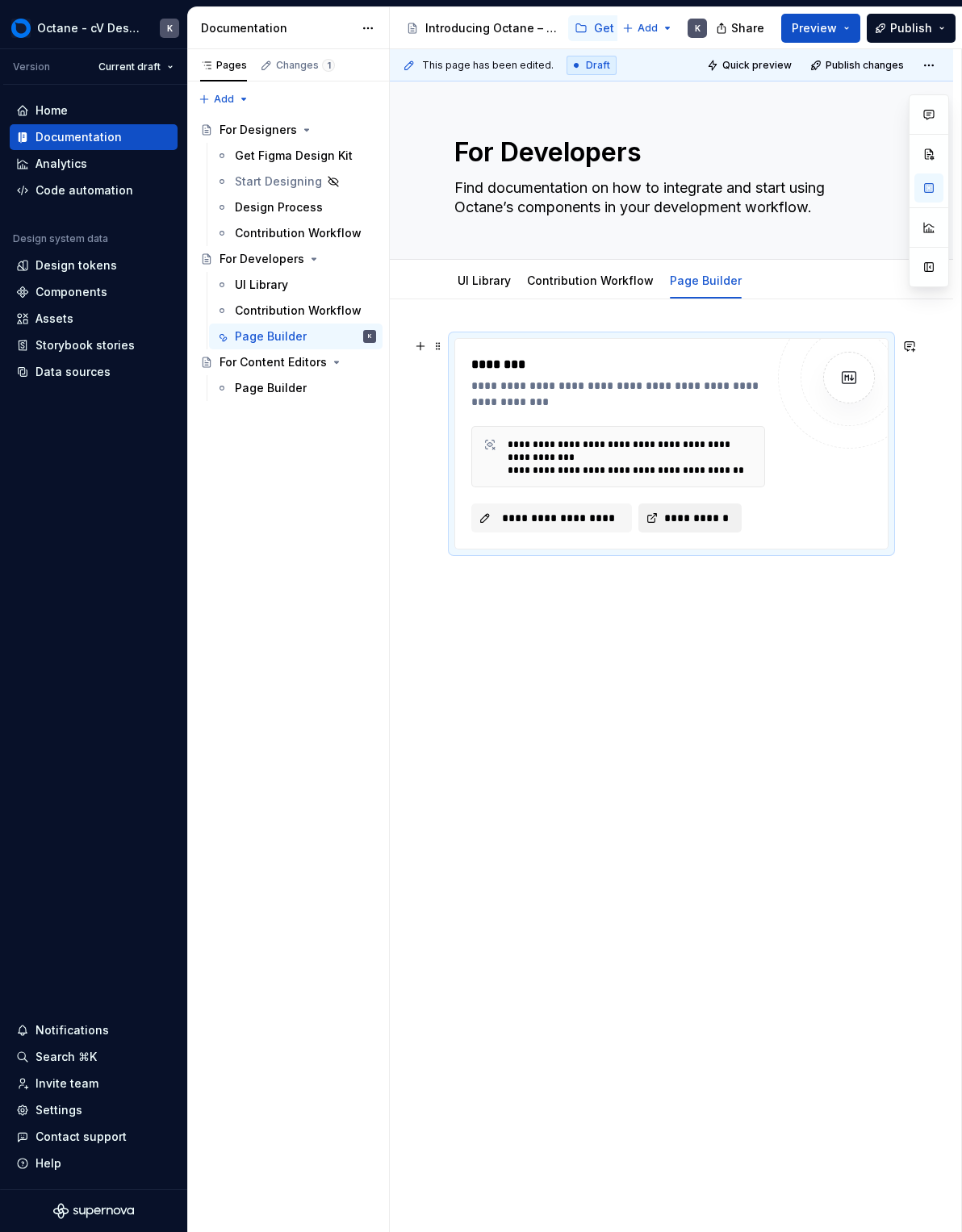
click at [687, 520] on span "**********" at bounding box center [696, 517] width 70 height 16
click at [894, 35] on button "Publish" at bounding box center [910, 28] width 89 height 29
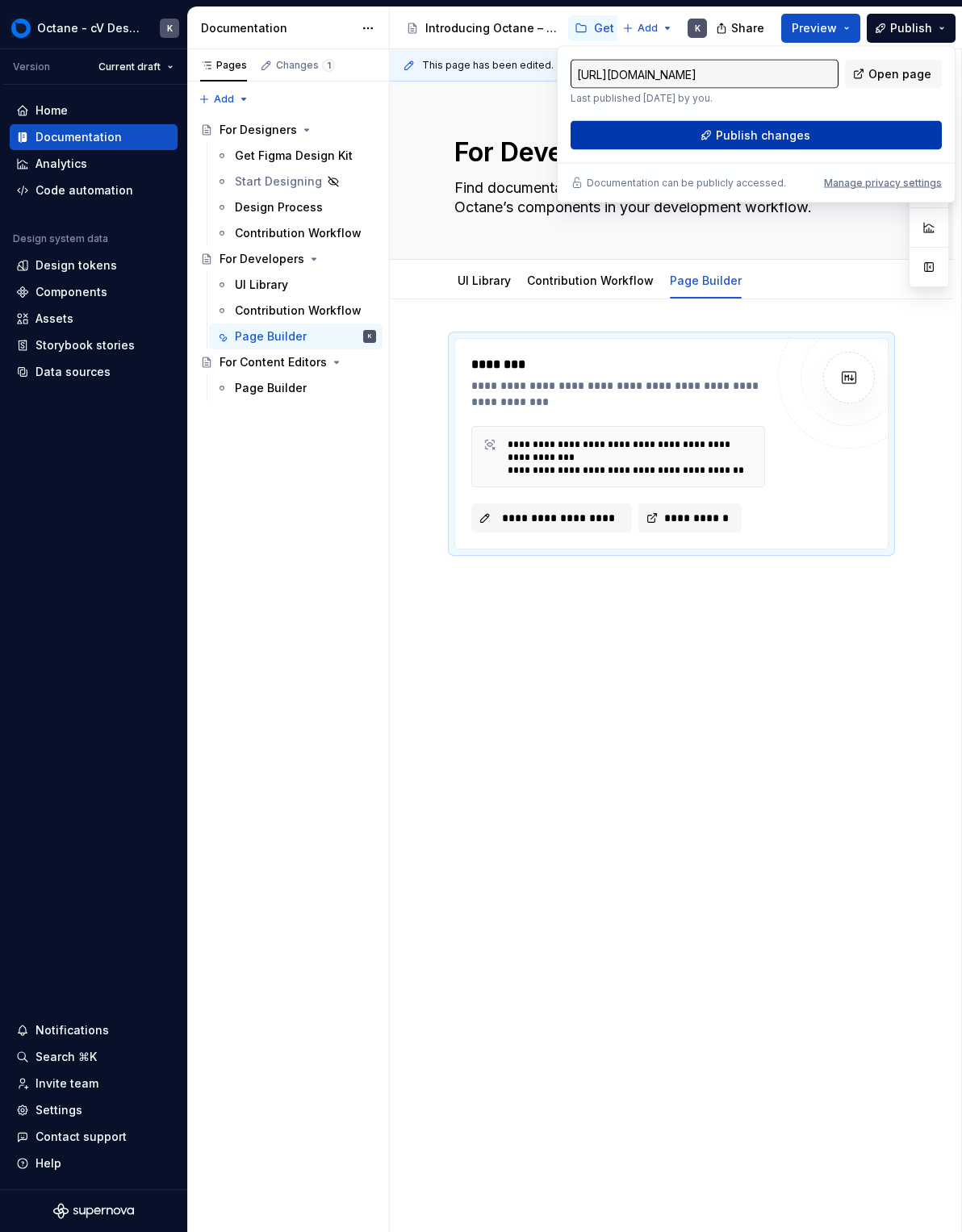
click at [804, 121] on button "Publish changes" at bounding box center [756, 136] width 371 height 29
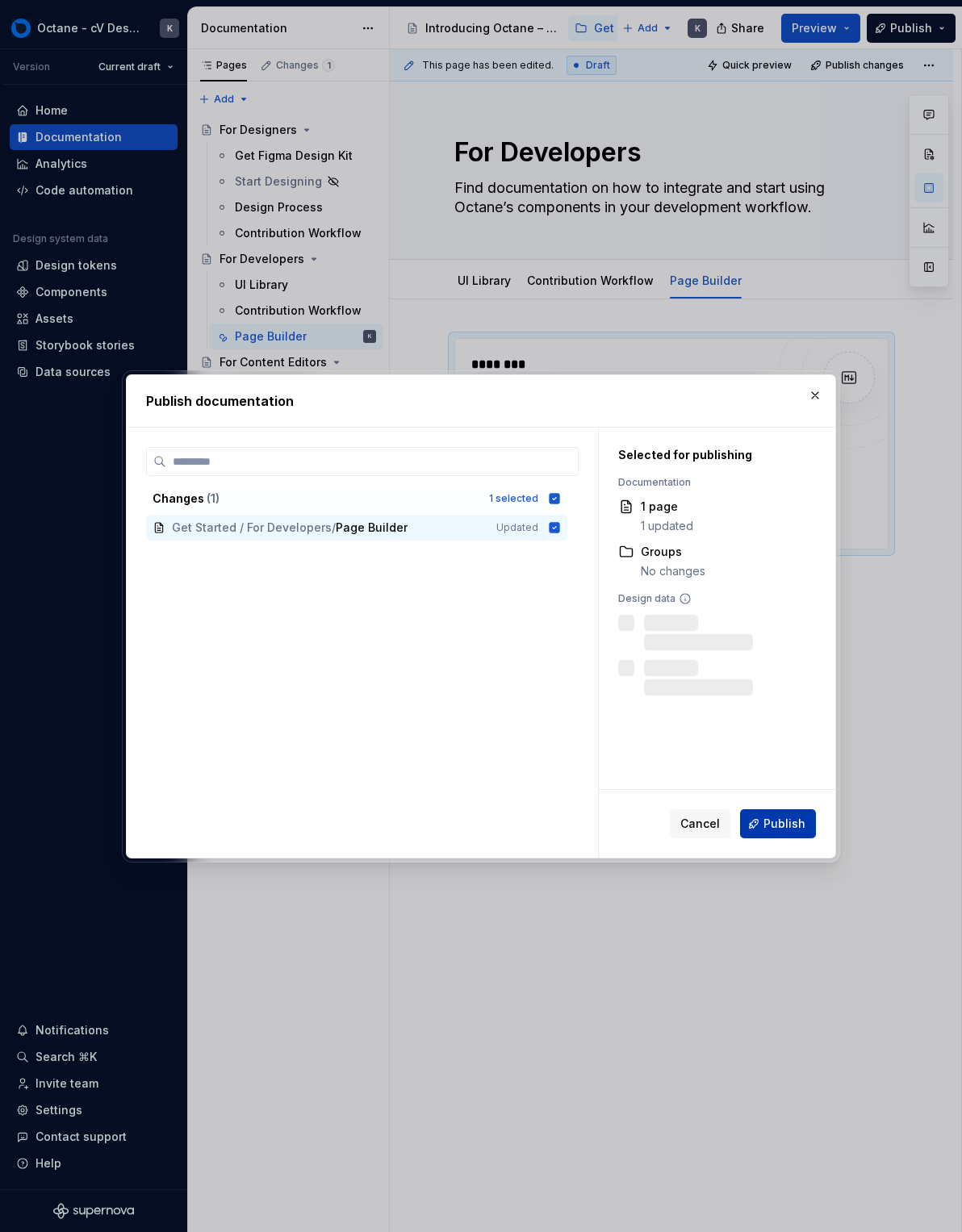
click at [773, 819] on span "Publish" at bounding box center [784, 824] width 42 height 16
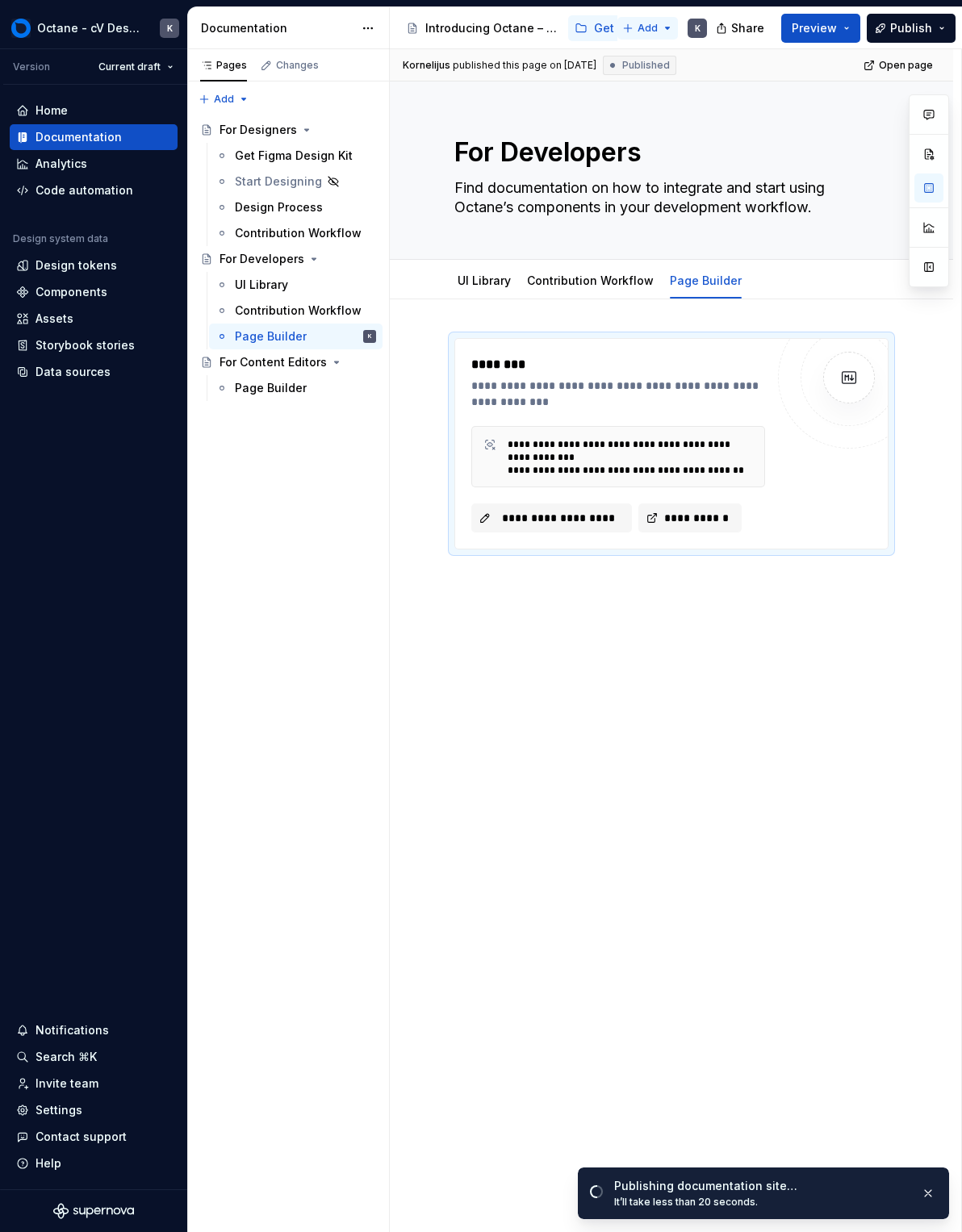
type textarea "*"
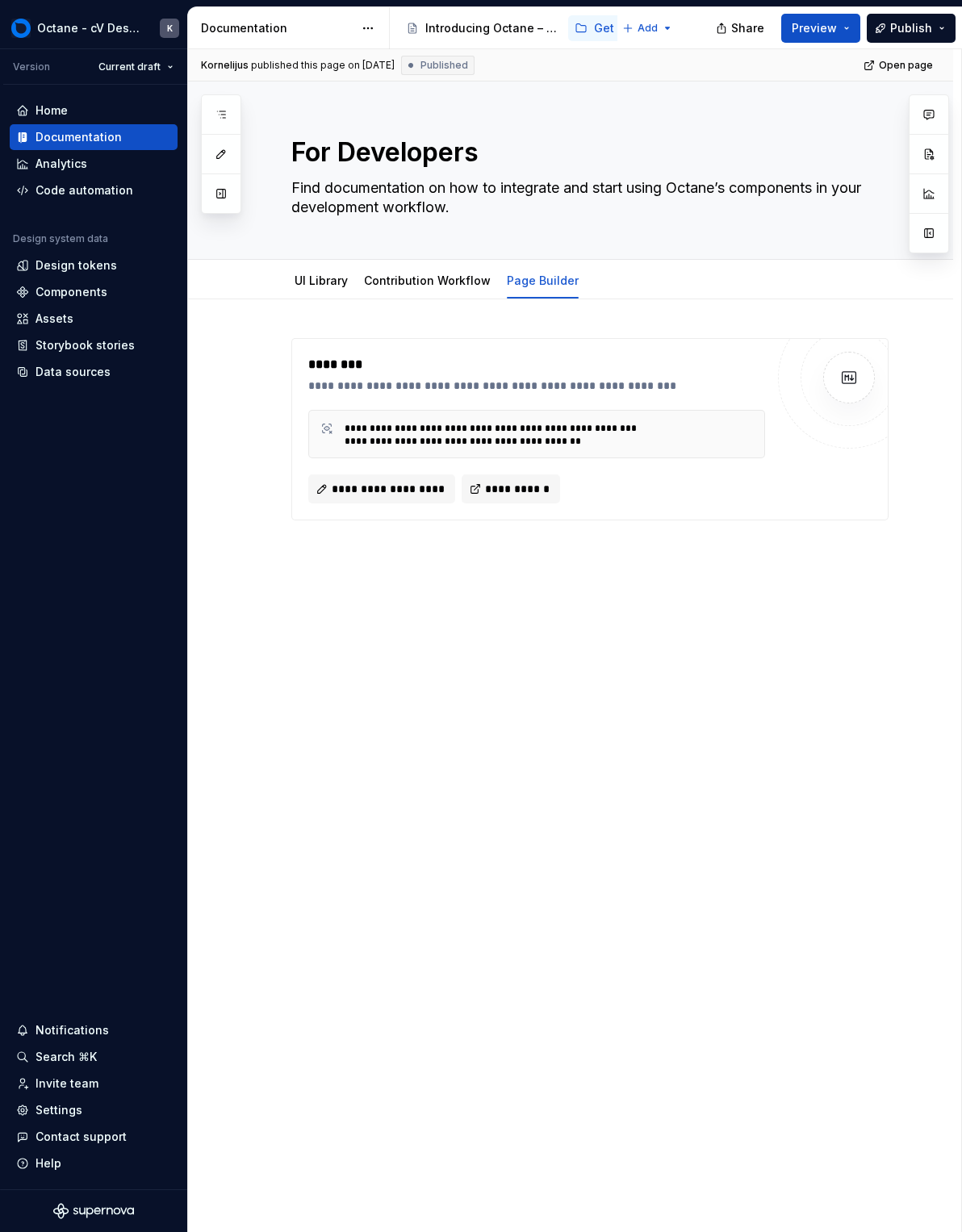
type textarea "*"
